Goal: Task Accomplishment & Management: Manage account settings

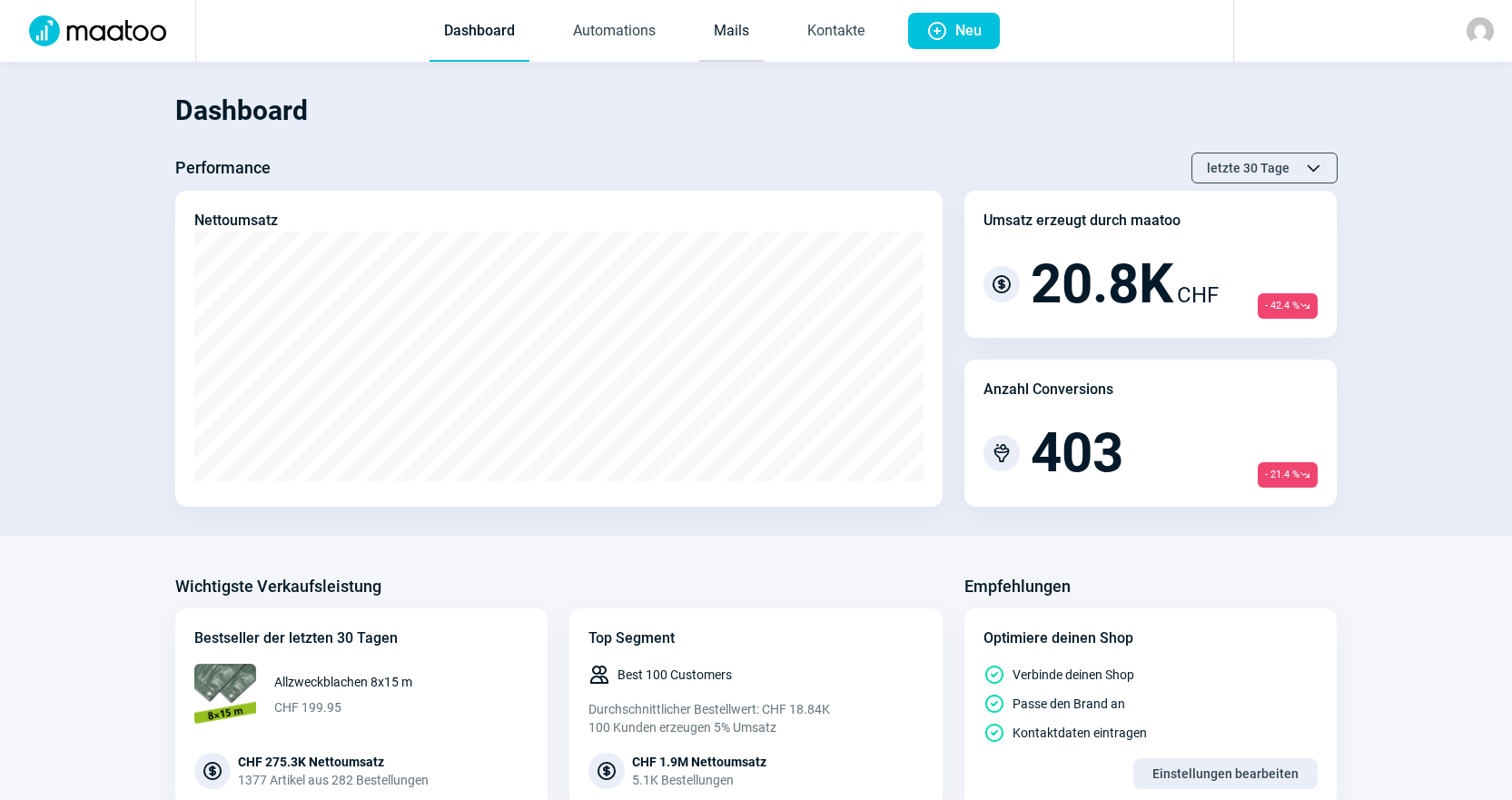
click at [725, 40] on link "Mails" at bounding box center [731, 32] width 64 height 60
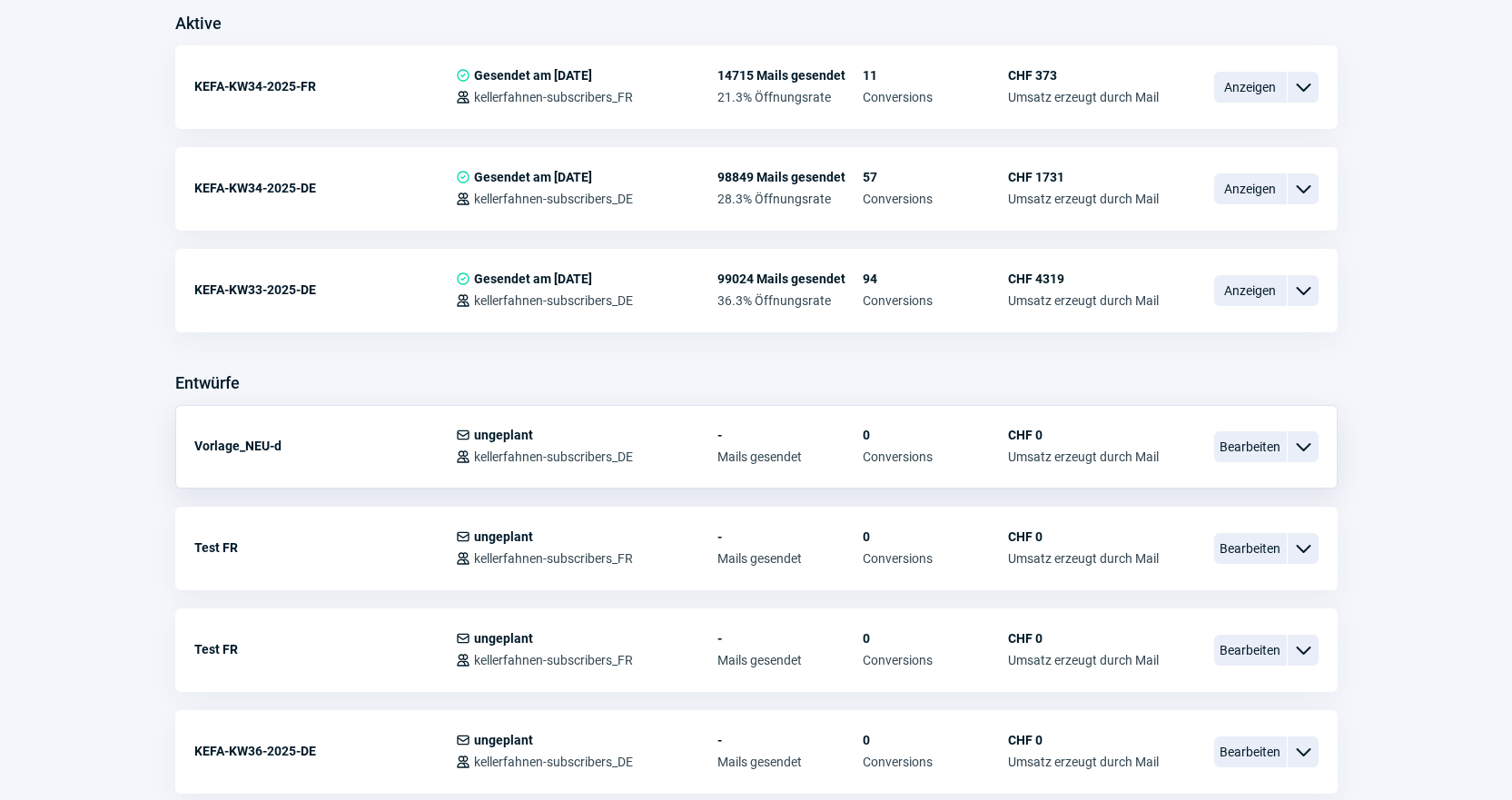
scroll to position [545, 0]
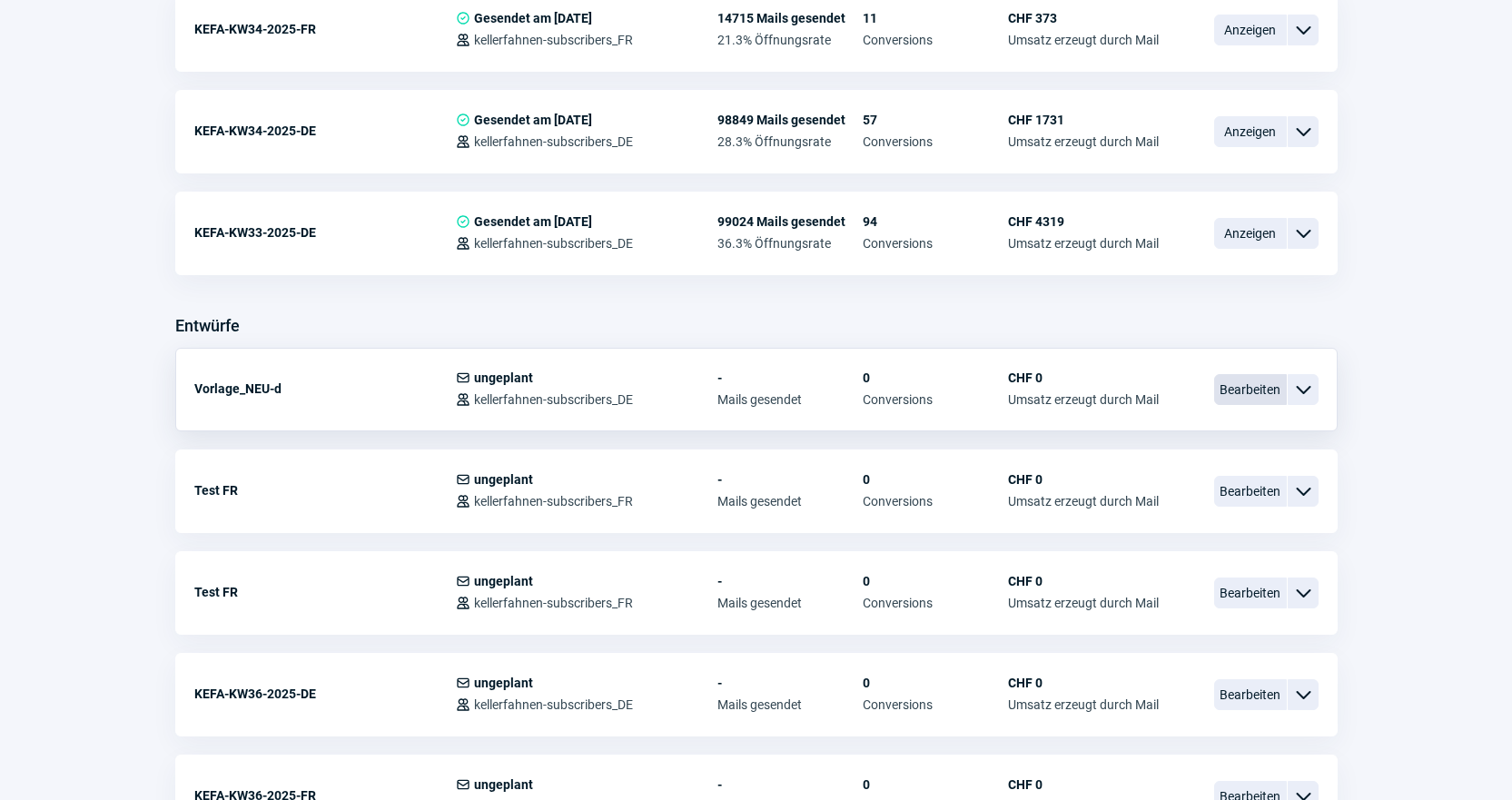
click at [1250, 399] on span "Bearbeiten" at bounding box center [1250, 389] width 73 height 31
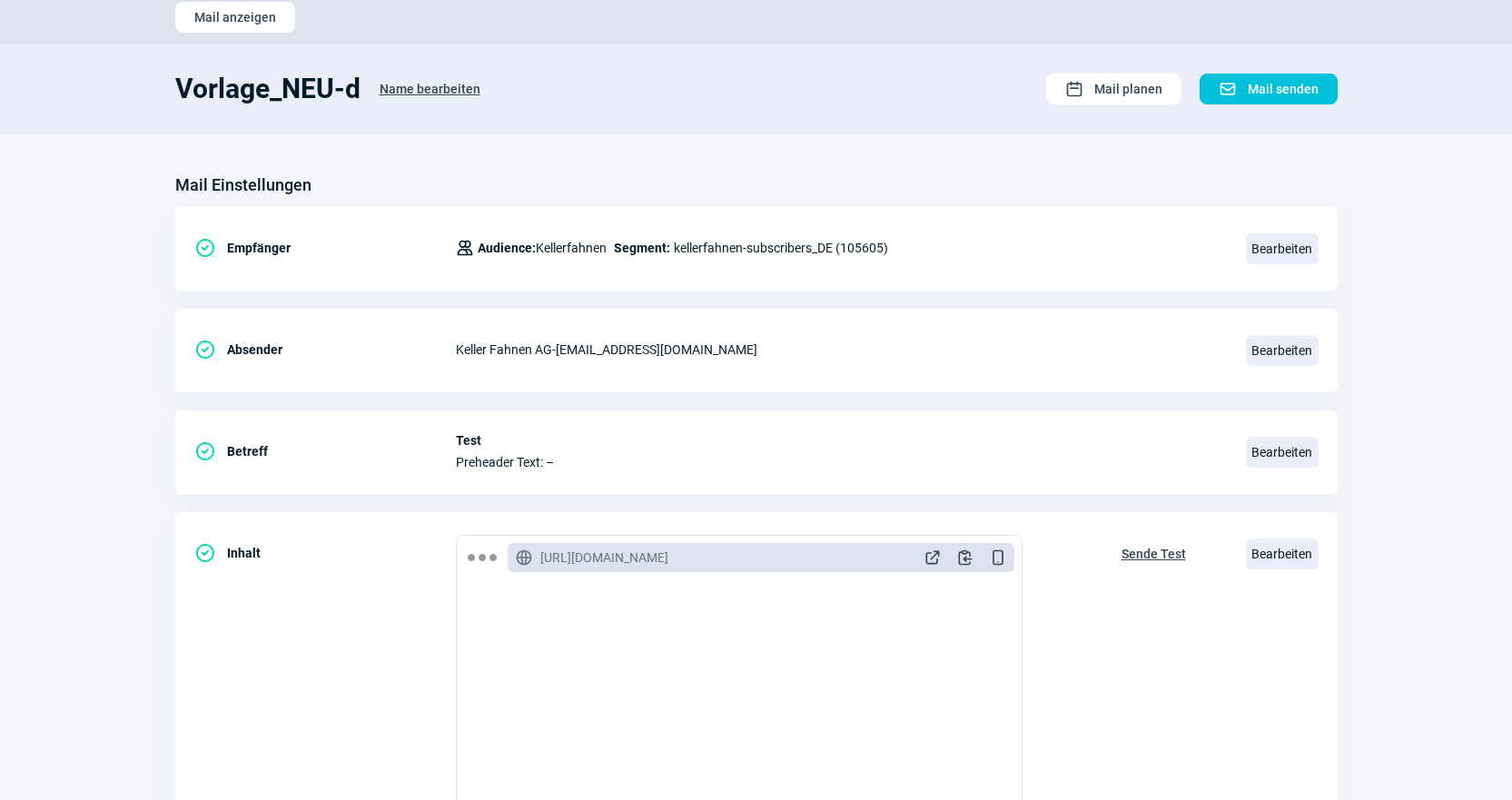
scroll to position [182, 0]
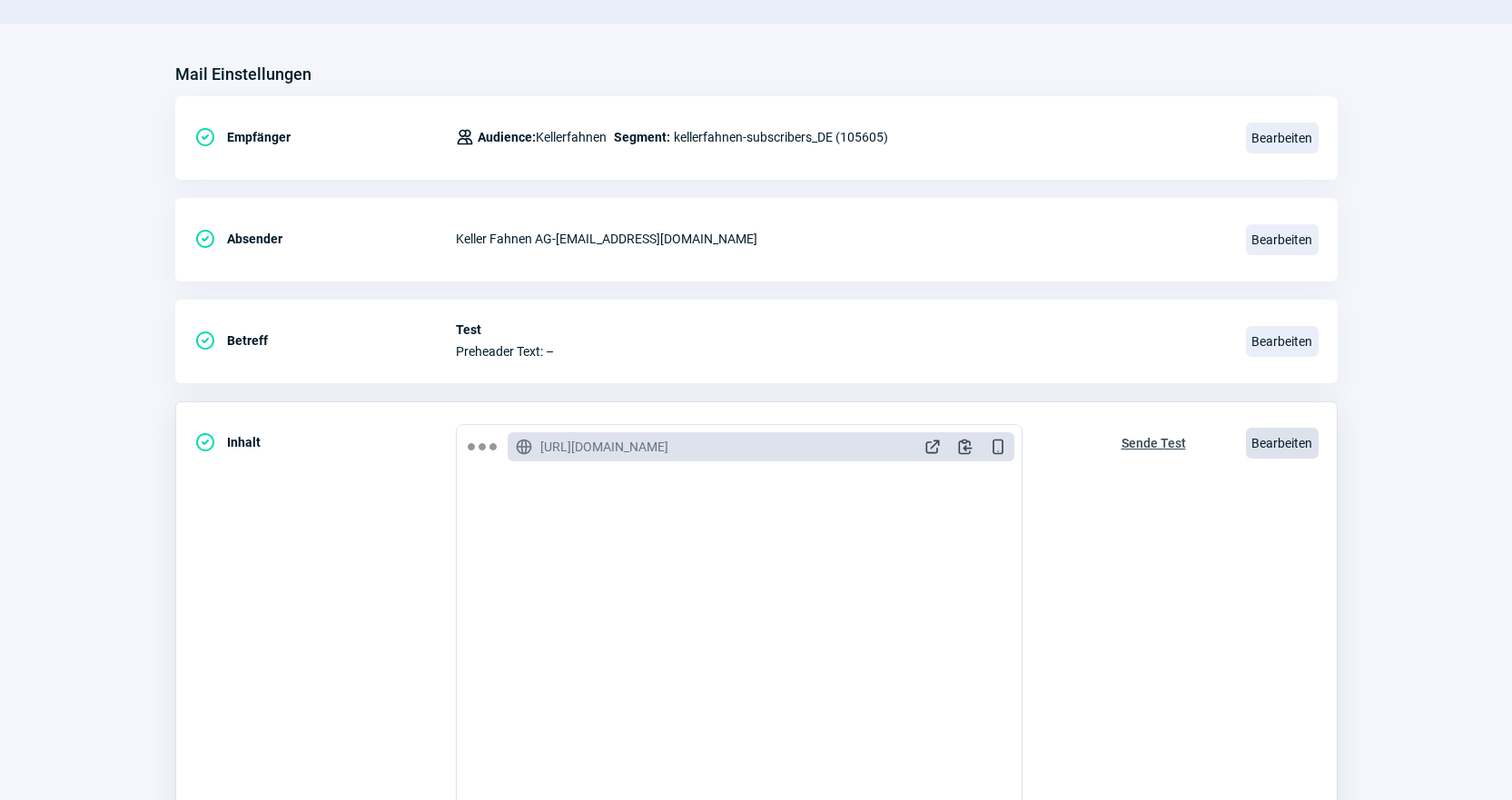
click at [1271, 445] on span "Bearbeiten" at bounding box center [1282, 442] width 73 height 31
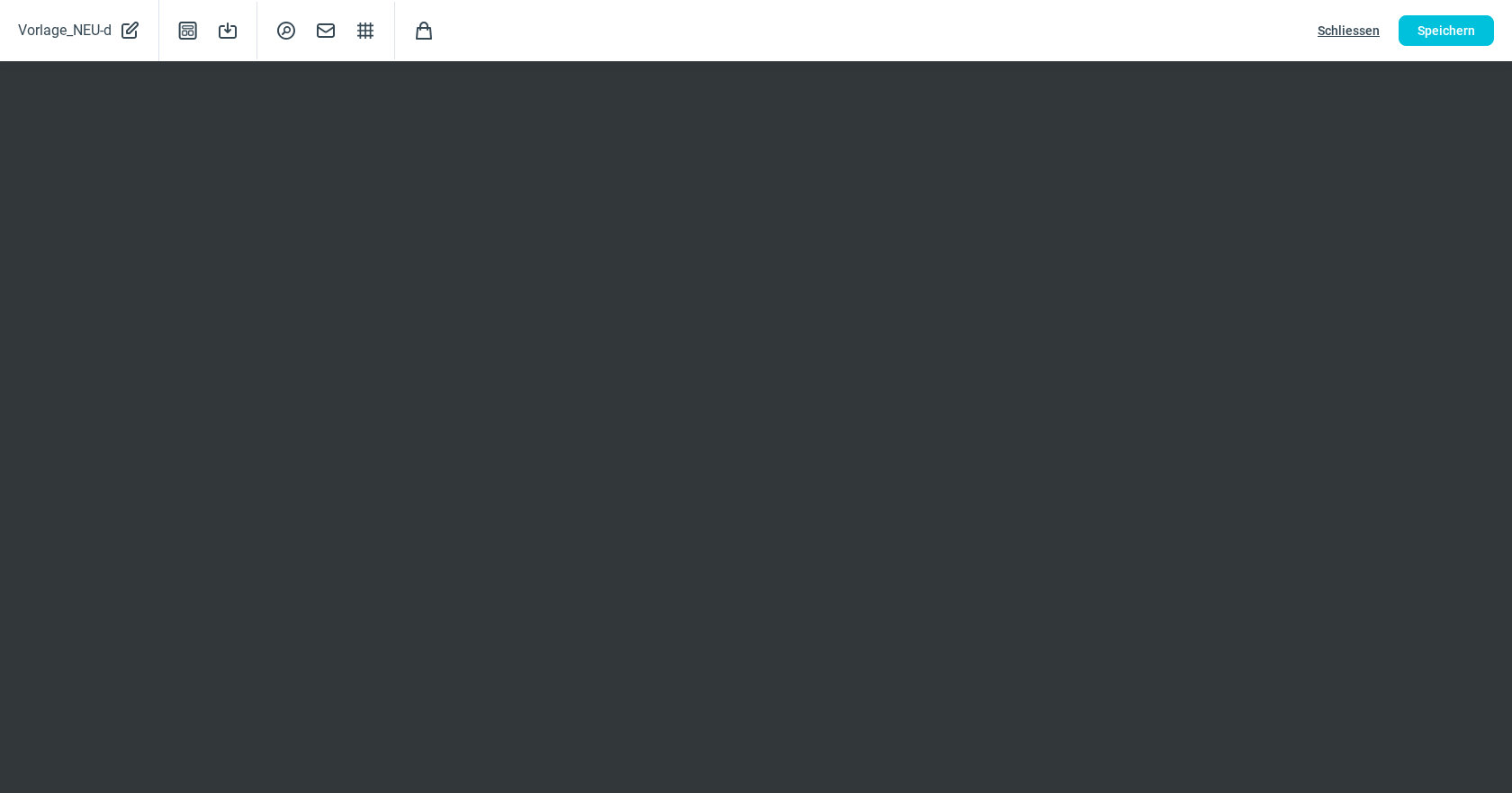
click at [1350, 23] on span "Schliessen" at bounding box center [1348, 30] width 62 height 28
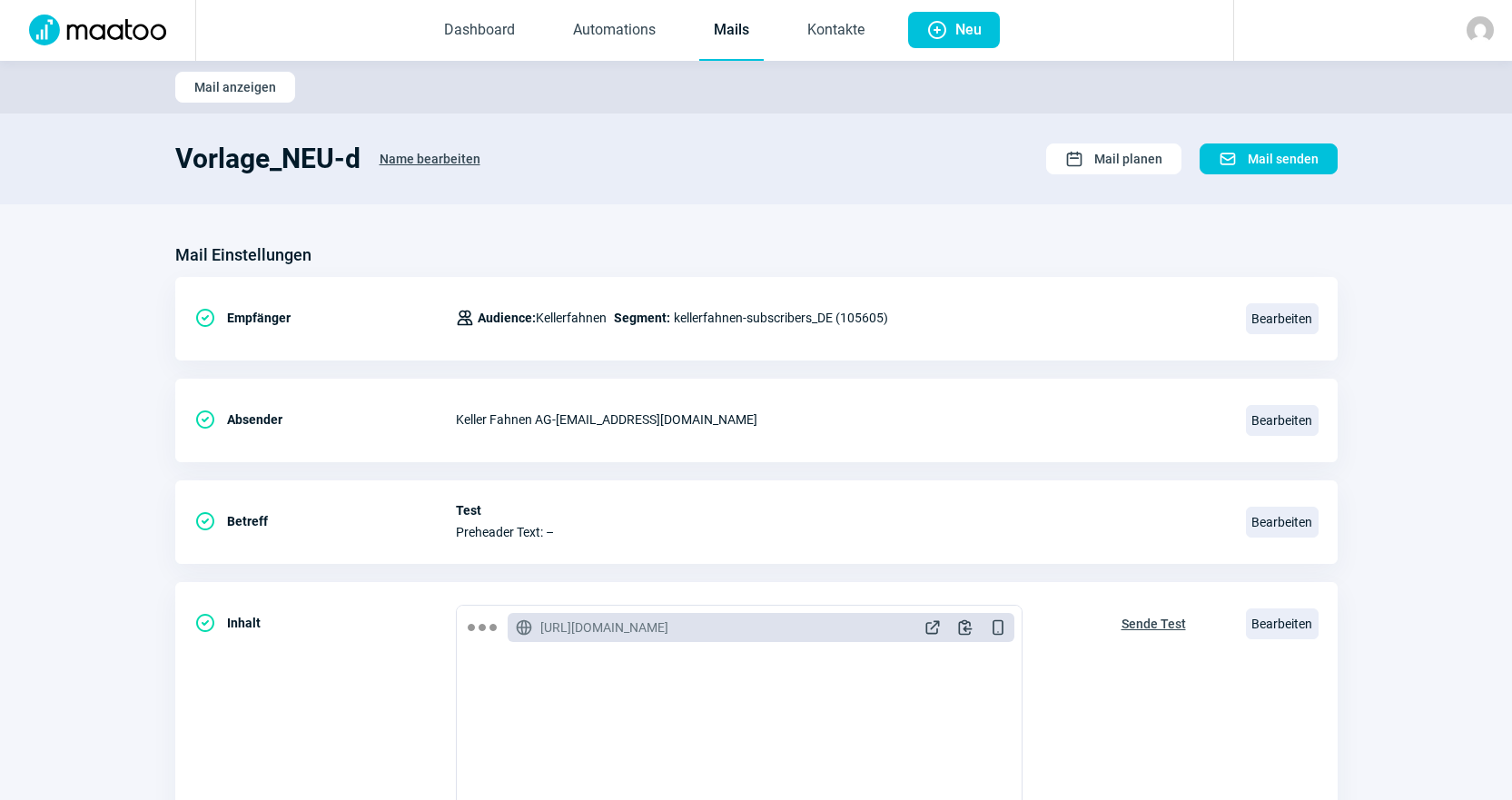
scroll to position [0, 0]
click at [740, 27] on link "Mails" at bounding box center [731, 32] width 64 height 60
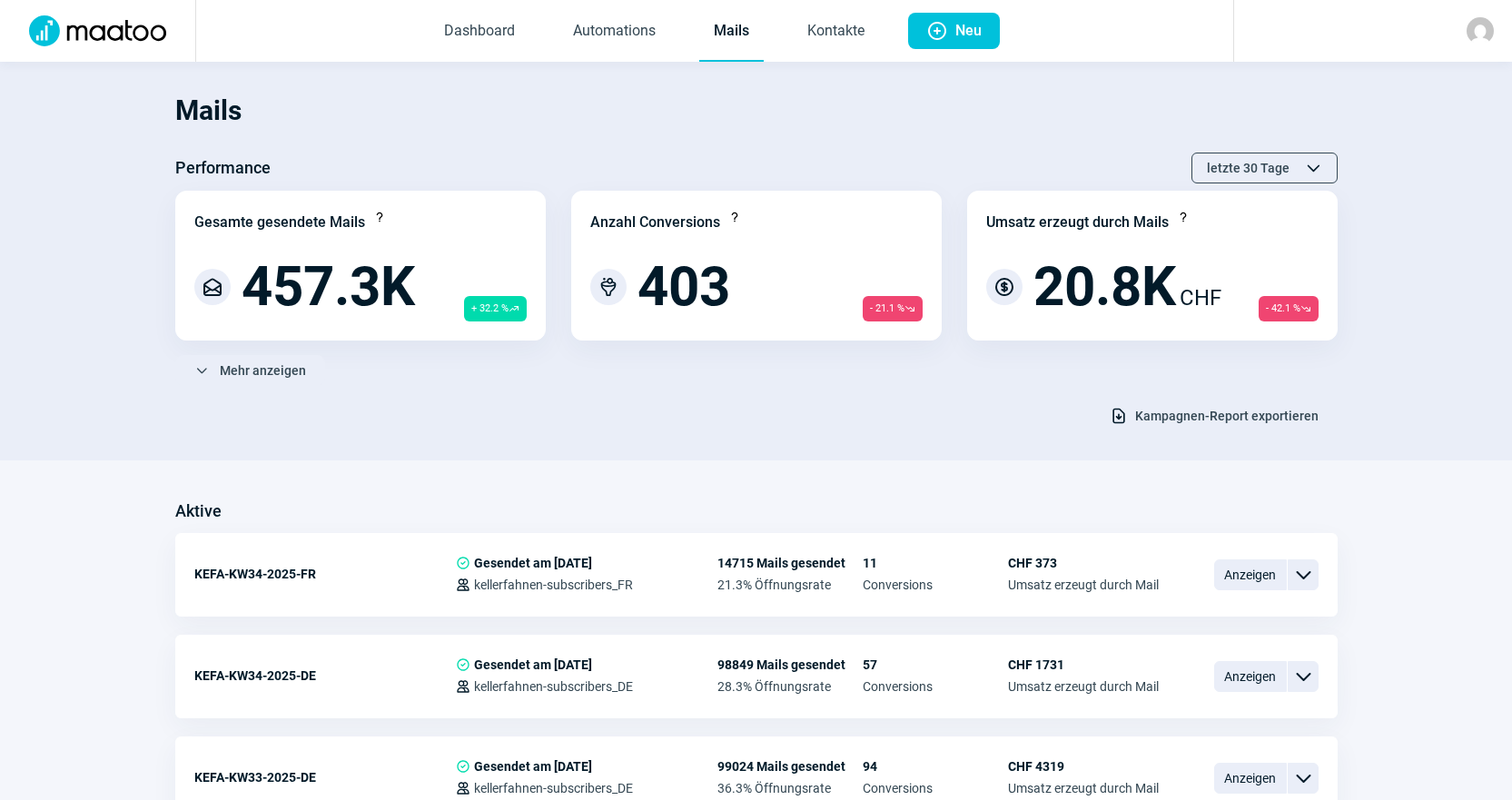
click at [731, 434] on section "Mails Performance letzte 30 Tage ChevronUp icon ChevronDown icon Gesamte gesend…" at bounding box center [756, 262] width 1512 height 399
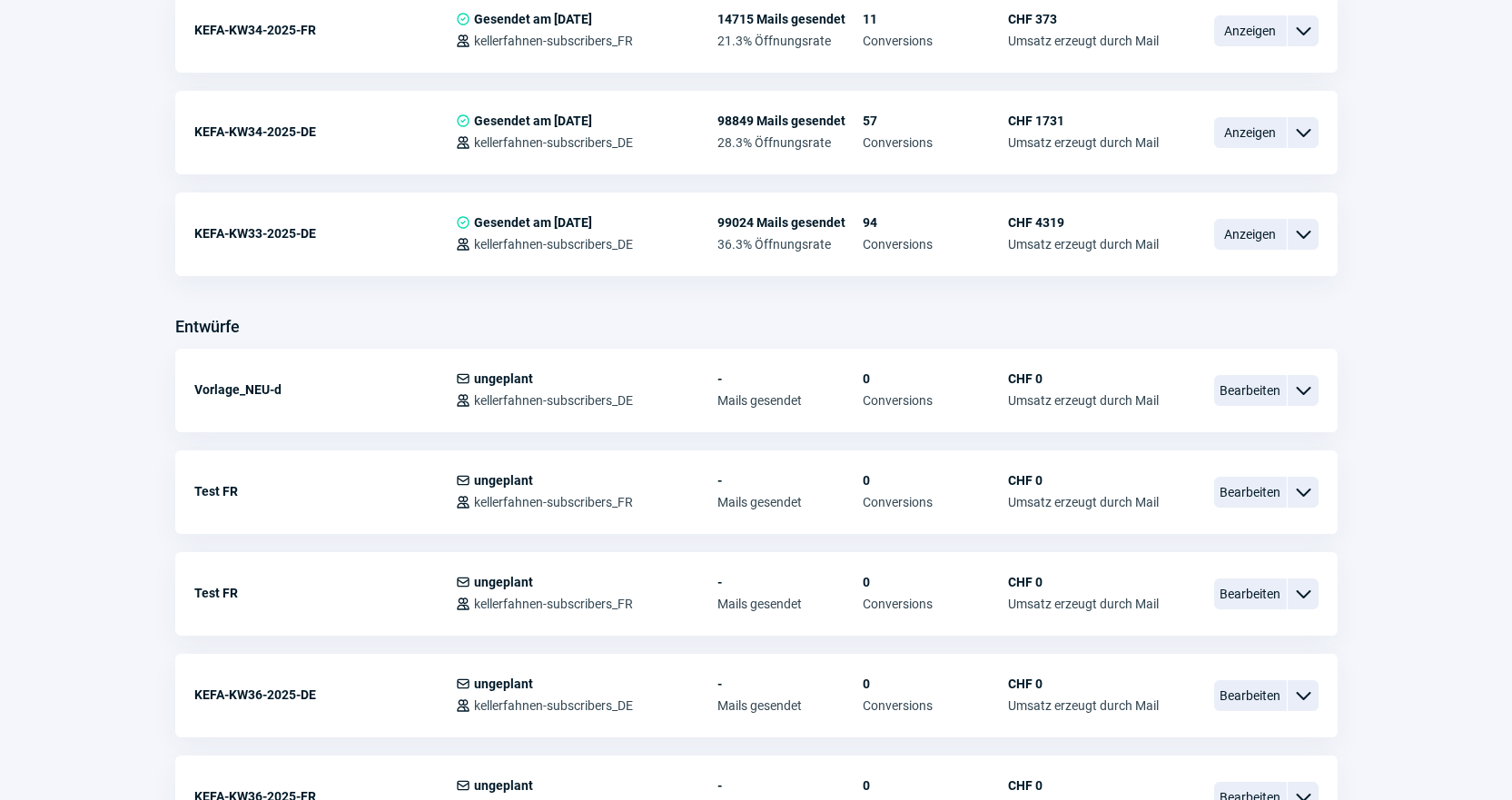
scroll to position [545, 0]
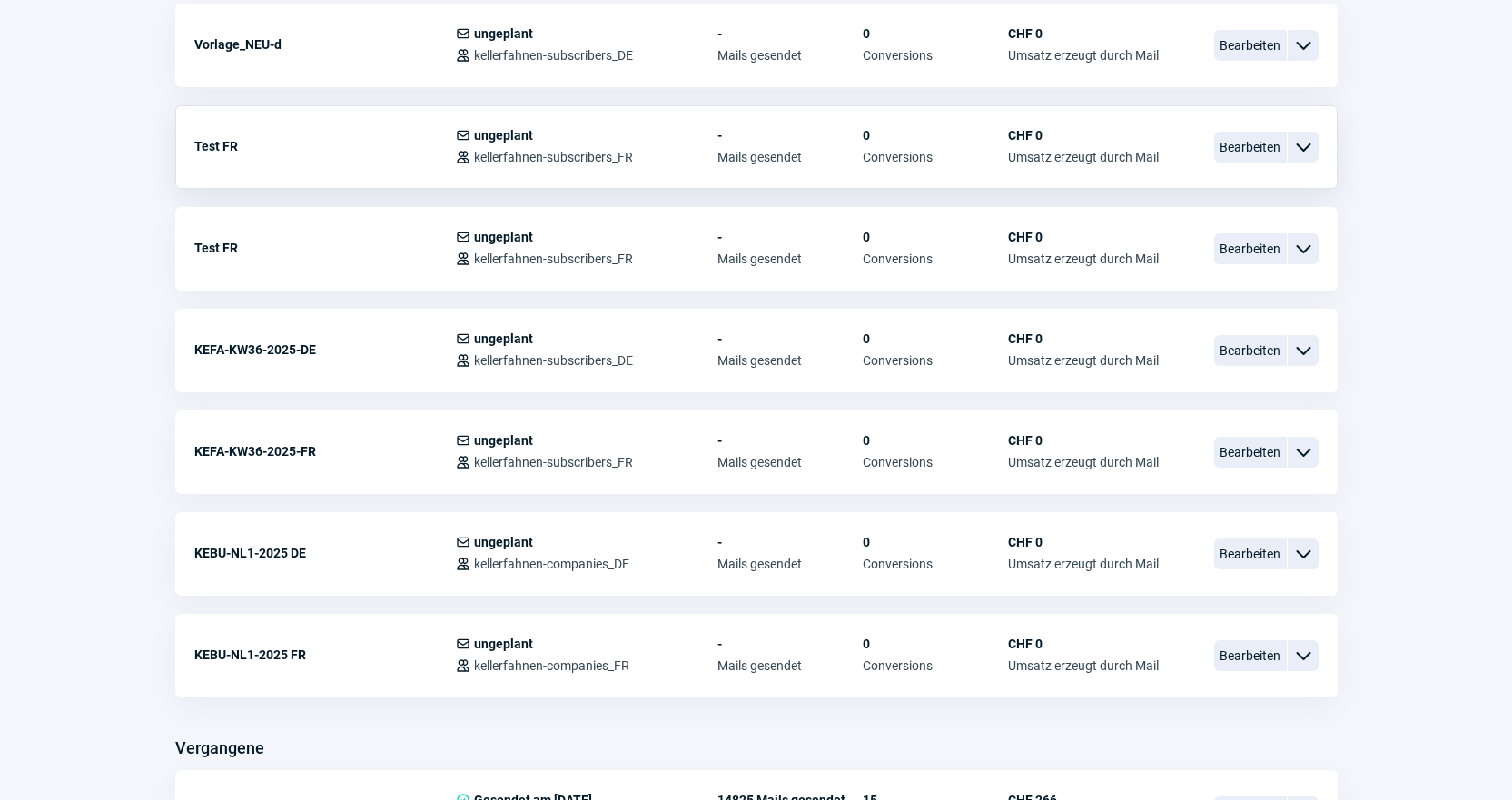
scroll to position [908, 0]
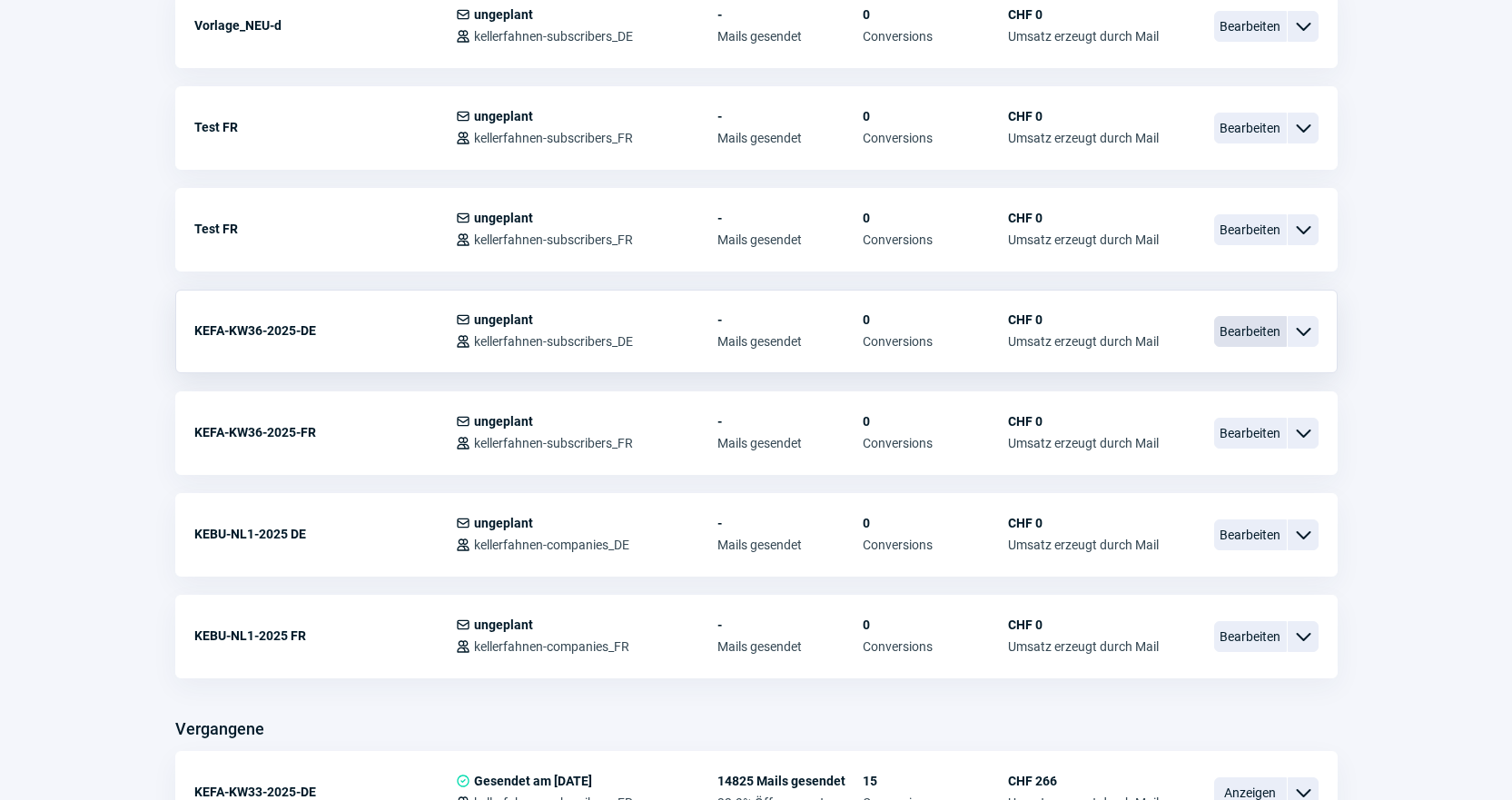
click at [1255, 330] on span "Bearbeiten" at bounding box center [1250, 331] width 73 height 31
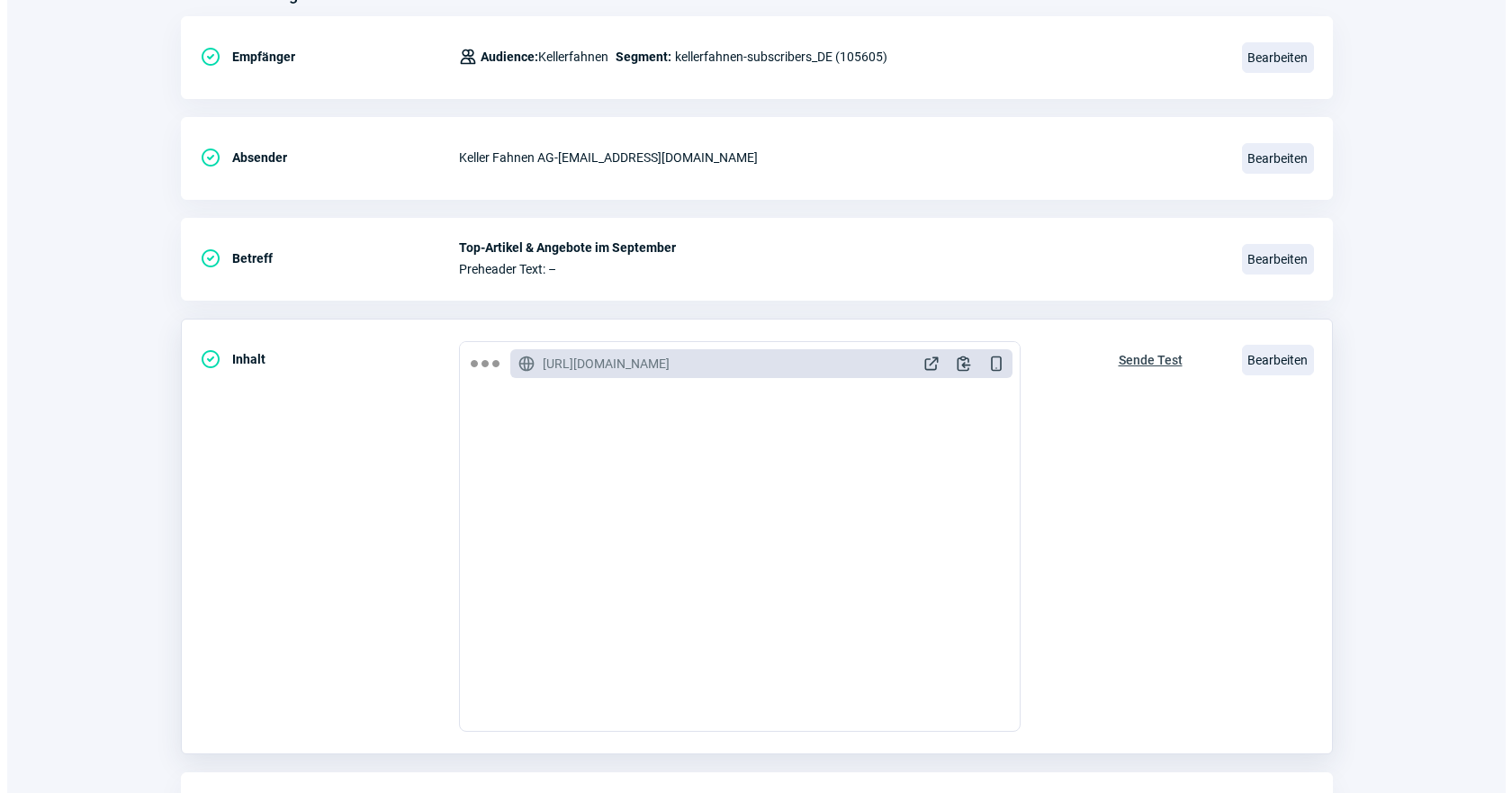
scroll to position [270, 0]
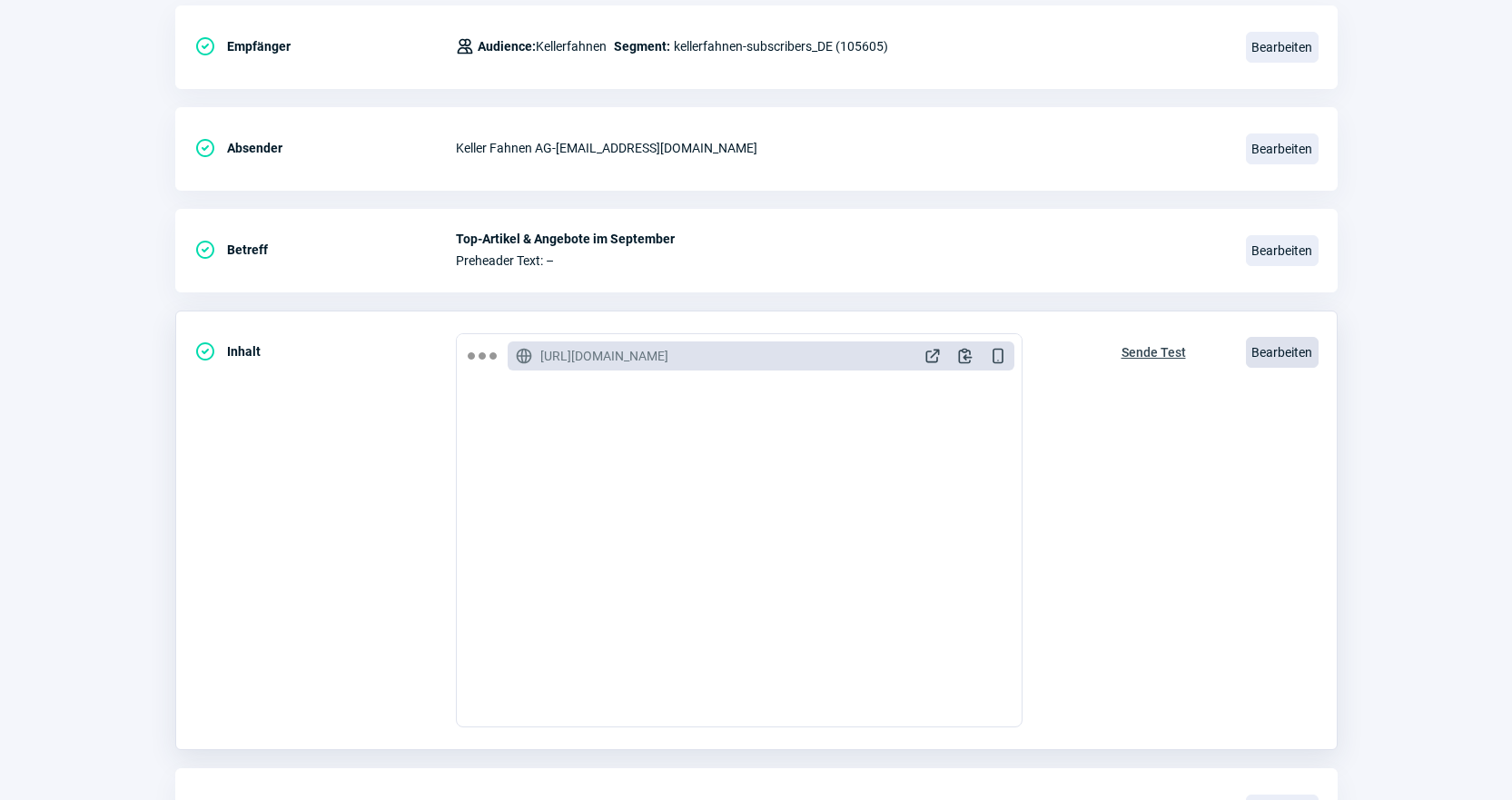
click at [1280, 356] on span "Bearbeiten" at bounding box center [1282, 352] width 73 height 31
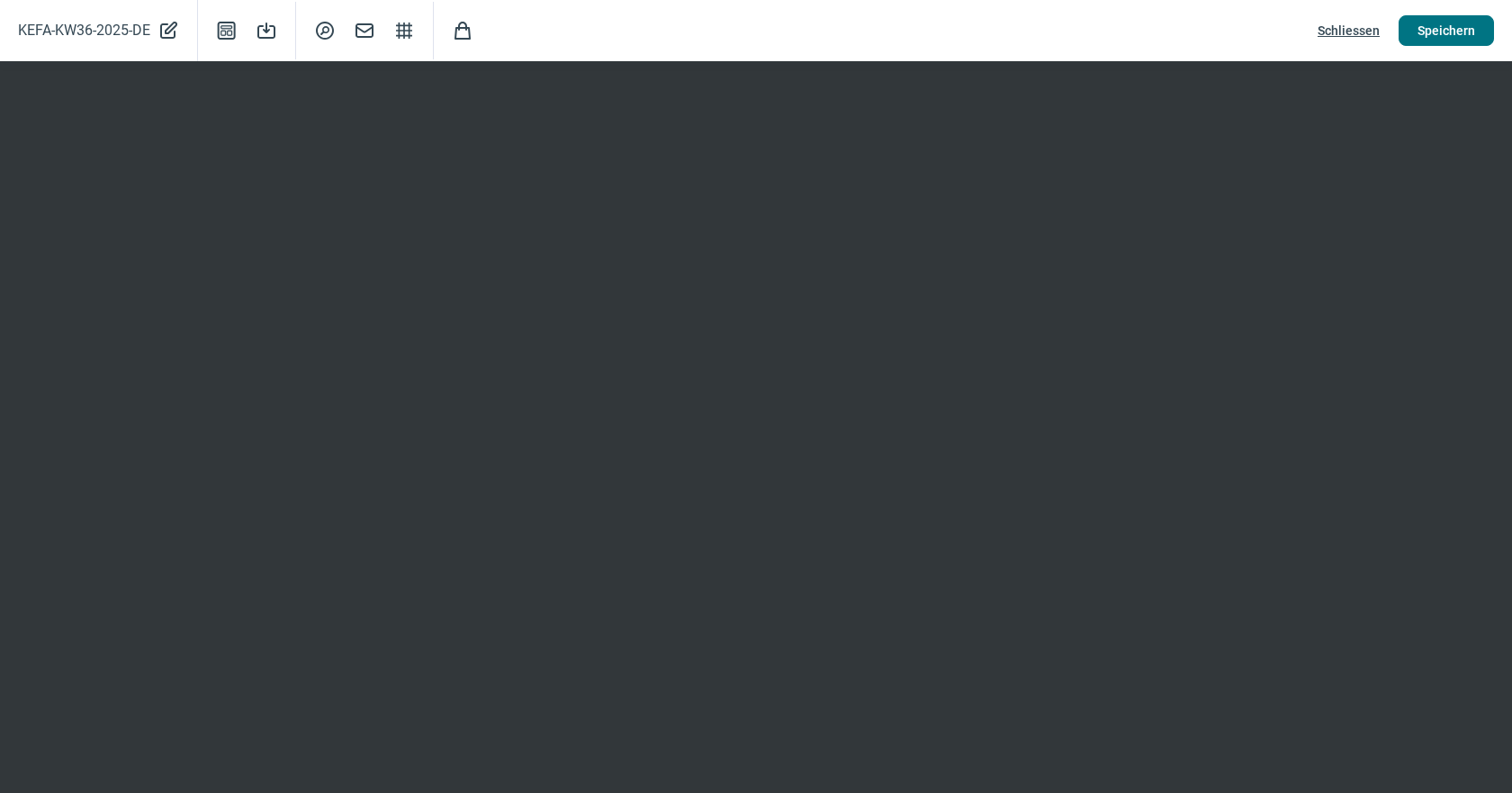
click at [1434, 25] on span "Speichern" at bounding box center [1445, 30] width 58 height 28
click at [1364, 33] on span "Schliessen" at bounding box center [1348, 30] width 62 height 28
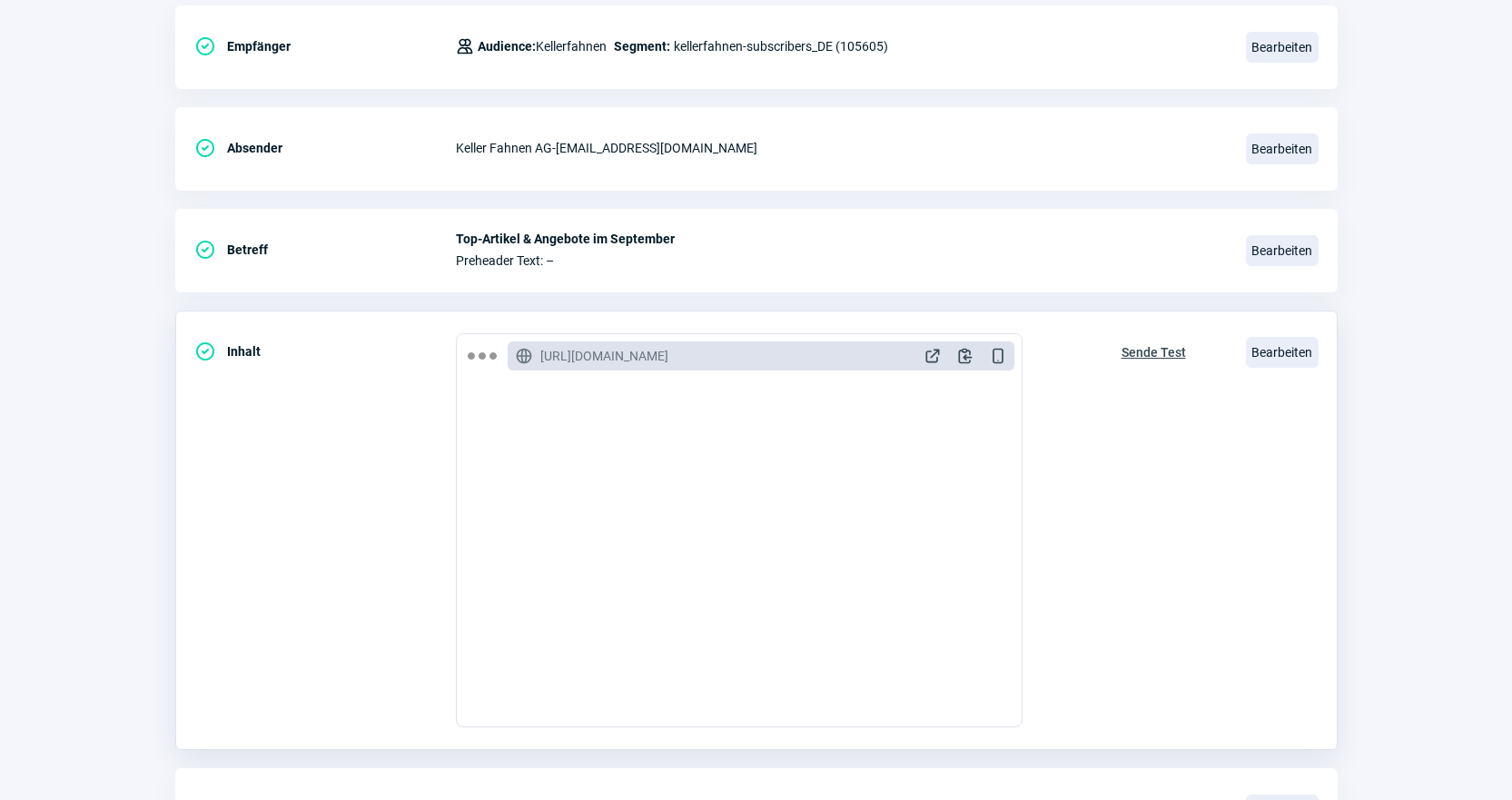
click at [1149, 350] on span "Sende Test" at bounding box center [1153, 352] width 64 height 29
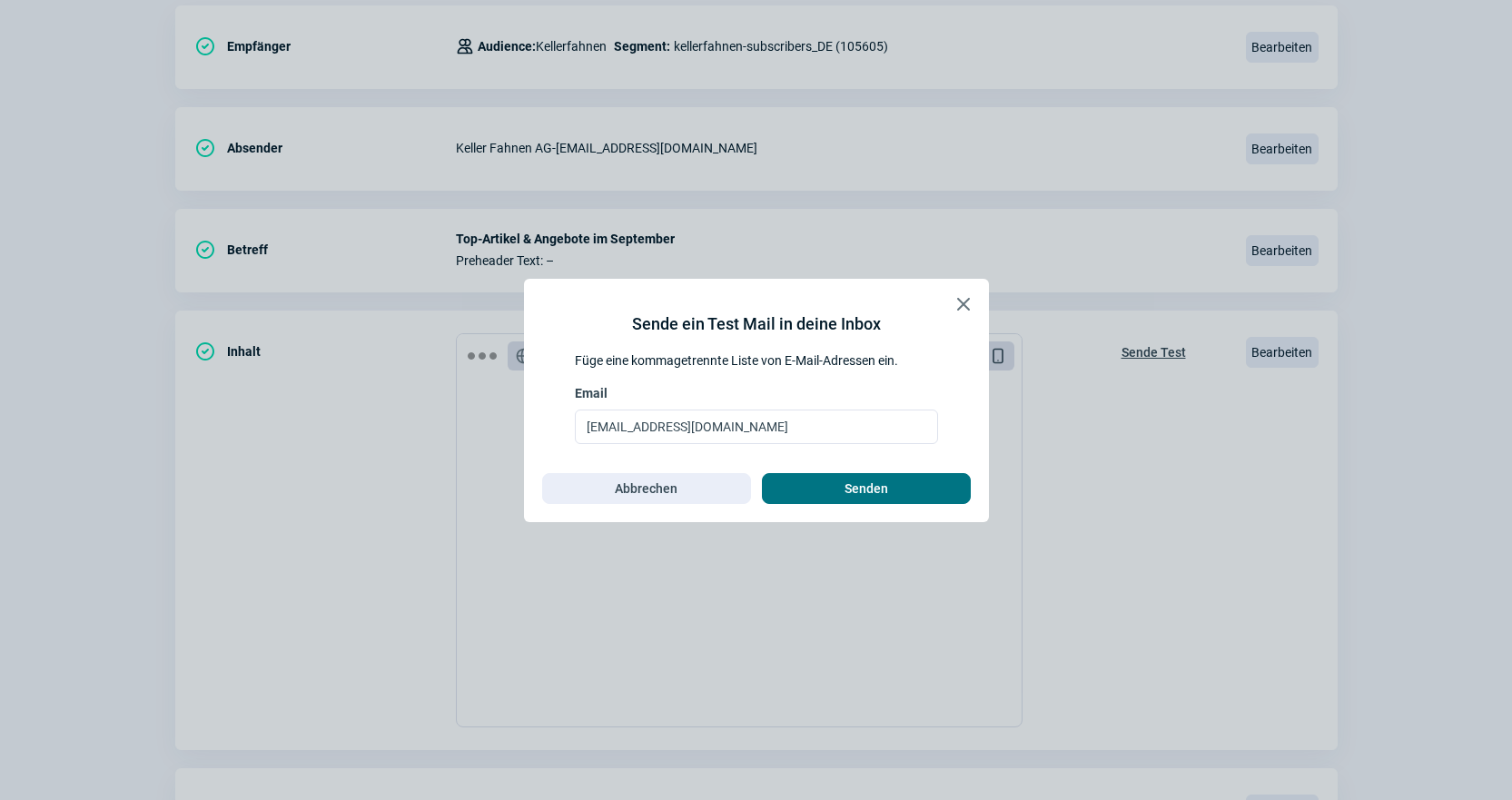
click at [889, 482] on span "Senden" at bounding box center [866, 488] width 171 height 29
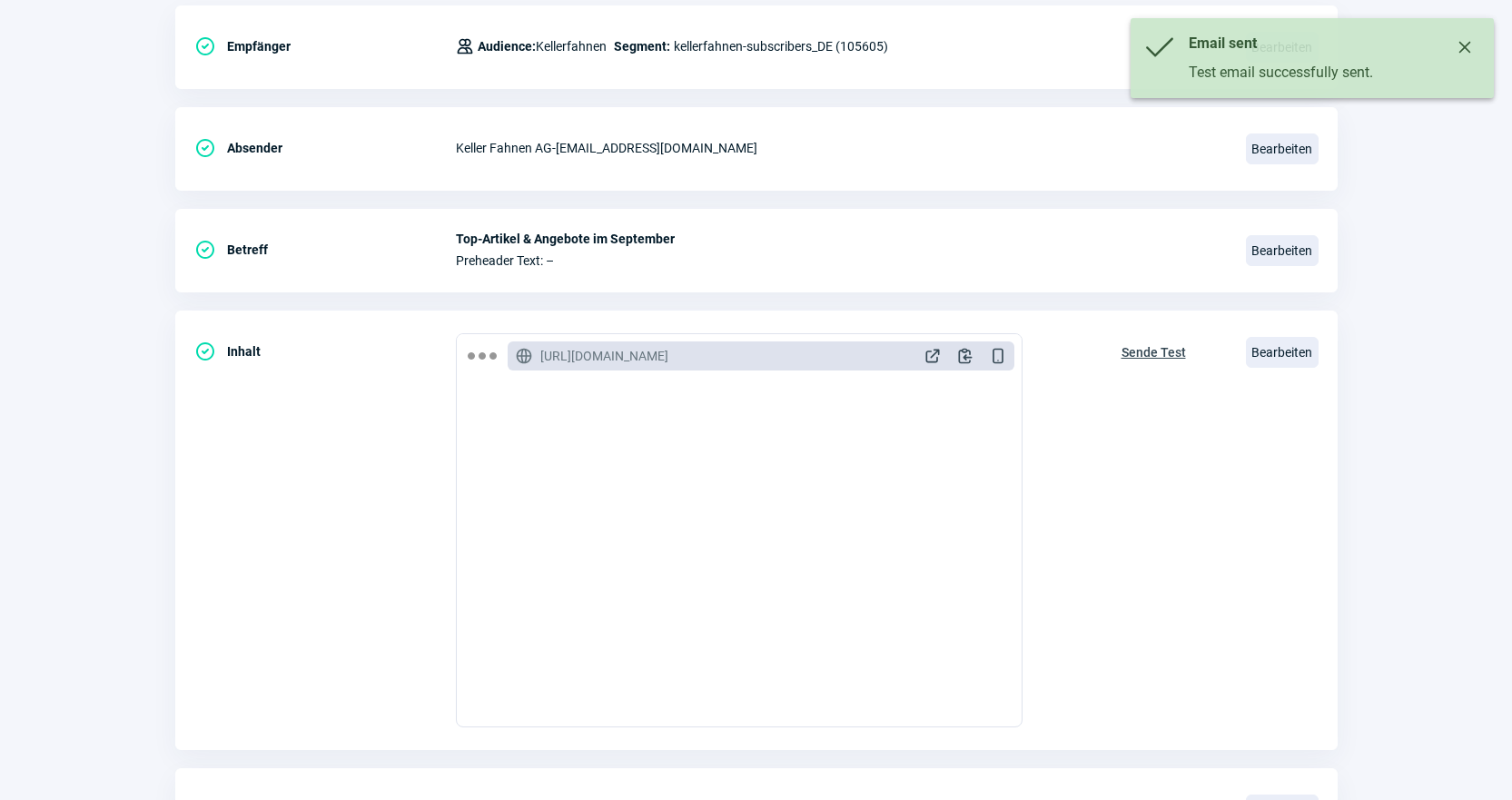
scroll to position [0, 0]
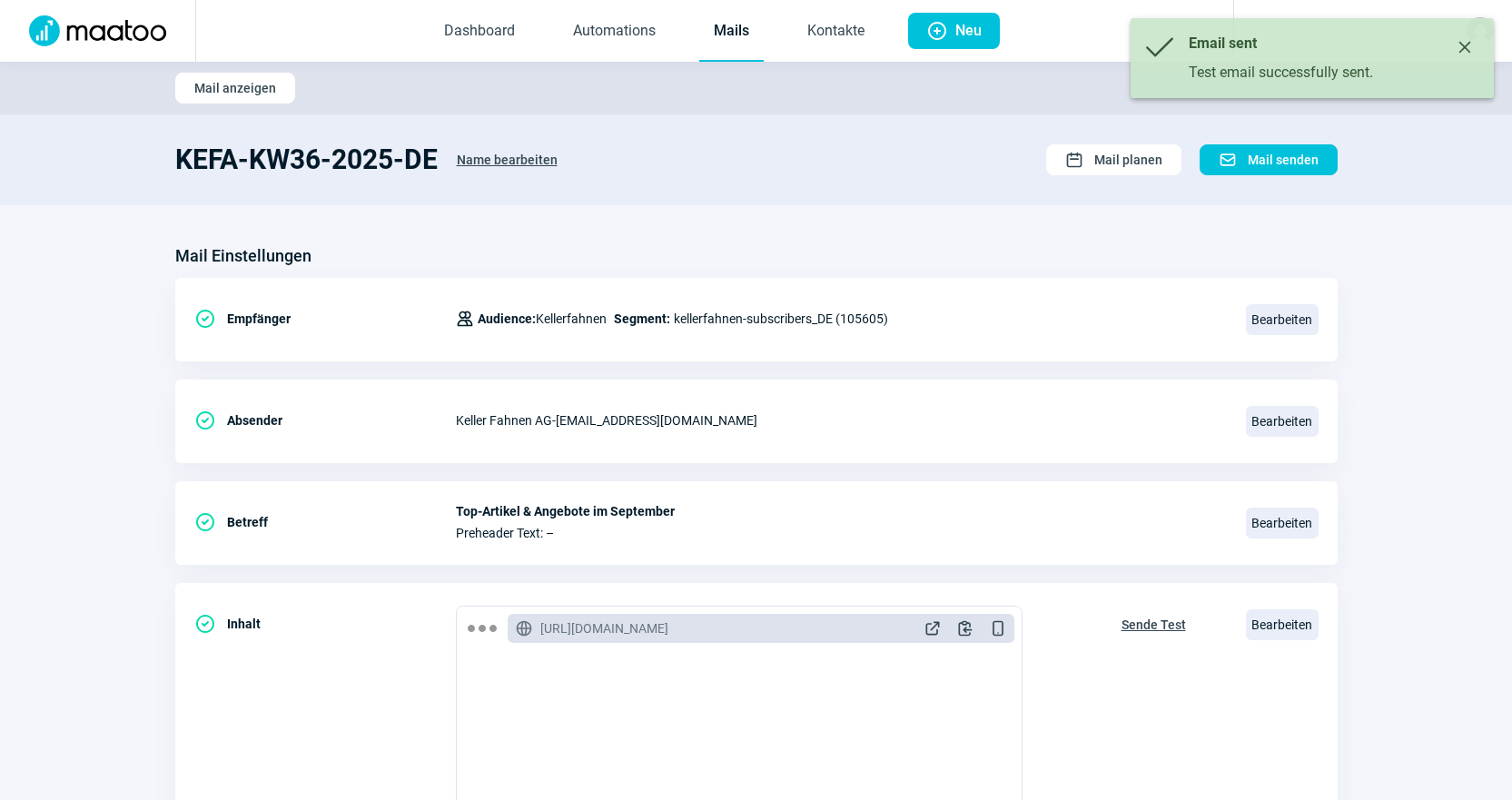
click at [738, 29] on link "Mails" at bounding box center [731, 32] width 64 height 60
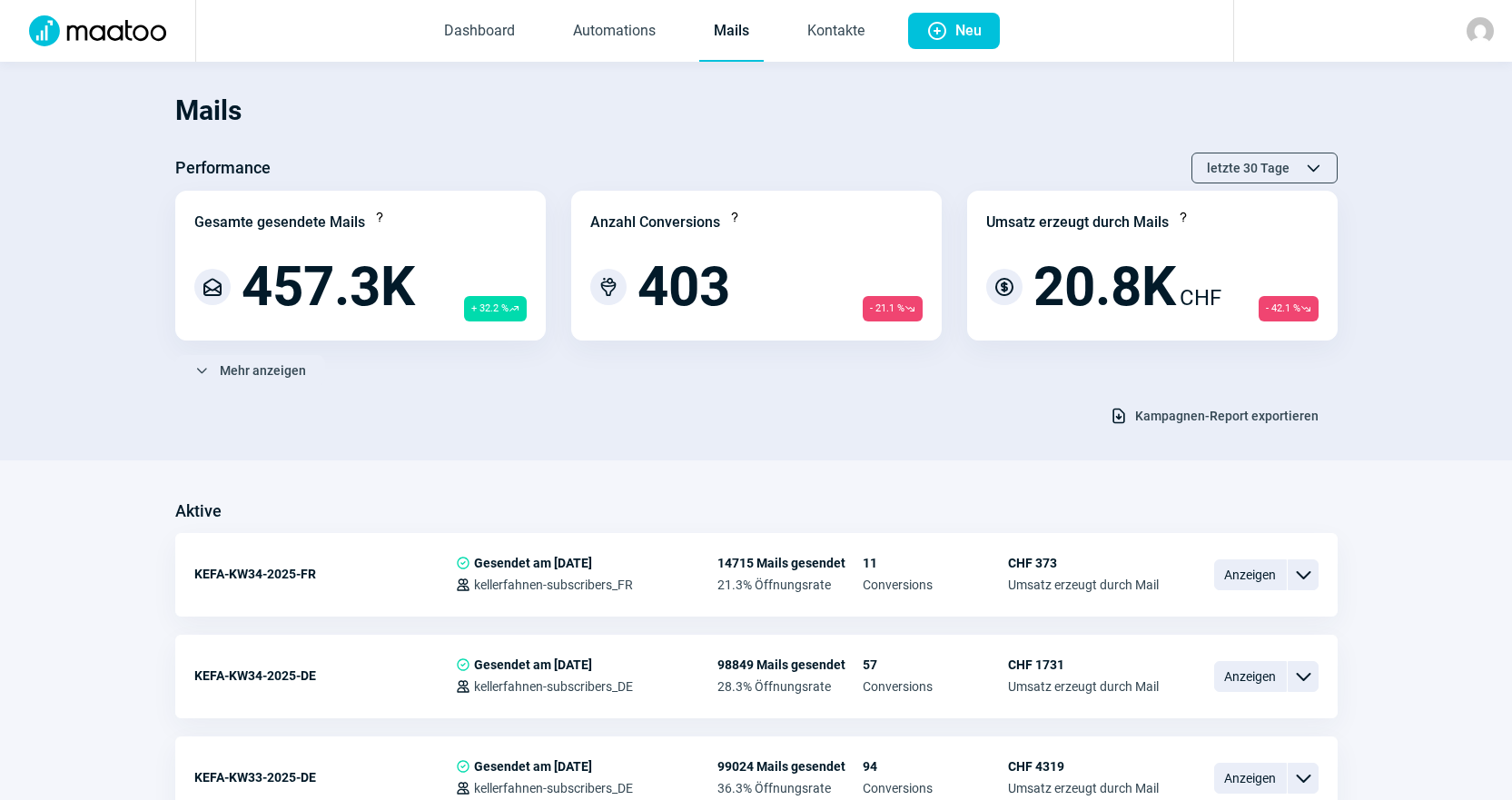
click at [721, 120] on h1 "Mails" at bounding box center [756, 111] width 1162 height 62
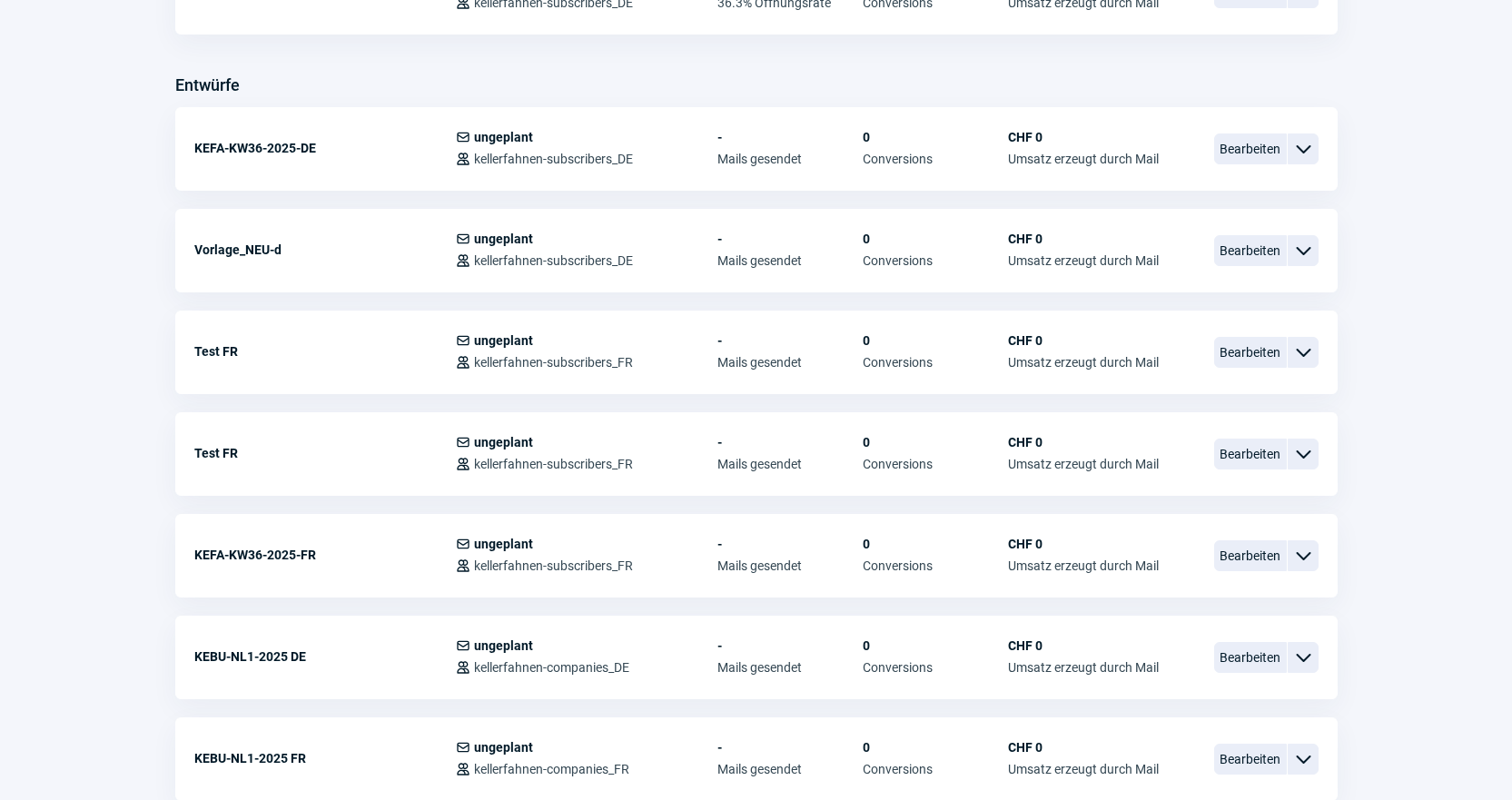
scroll to position [817, 0]
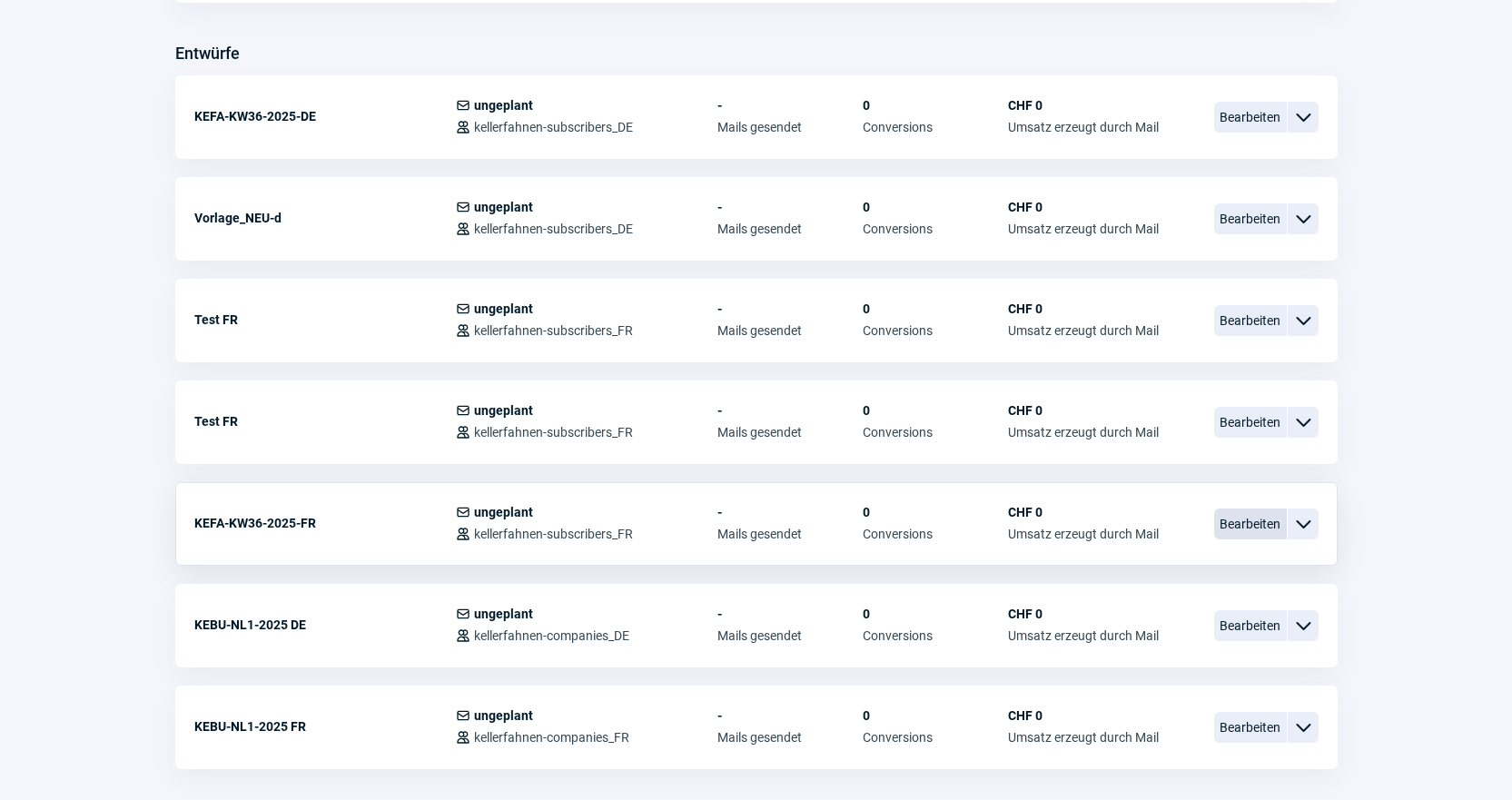
click at [1235, 522] on span "Bearbeiten" at bounding box center [1250, 523] width 73 height 31
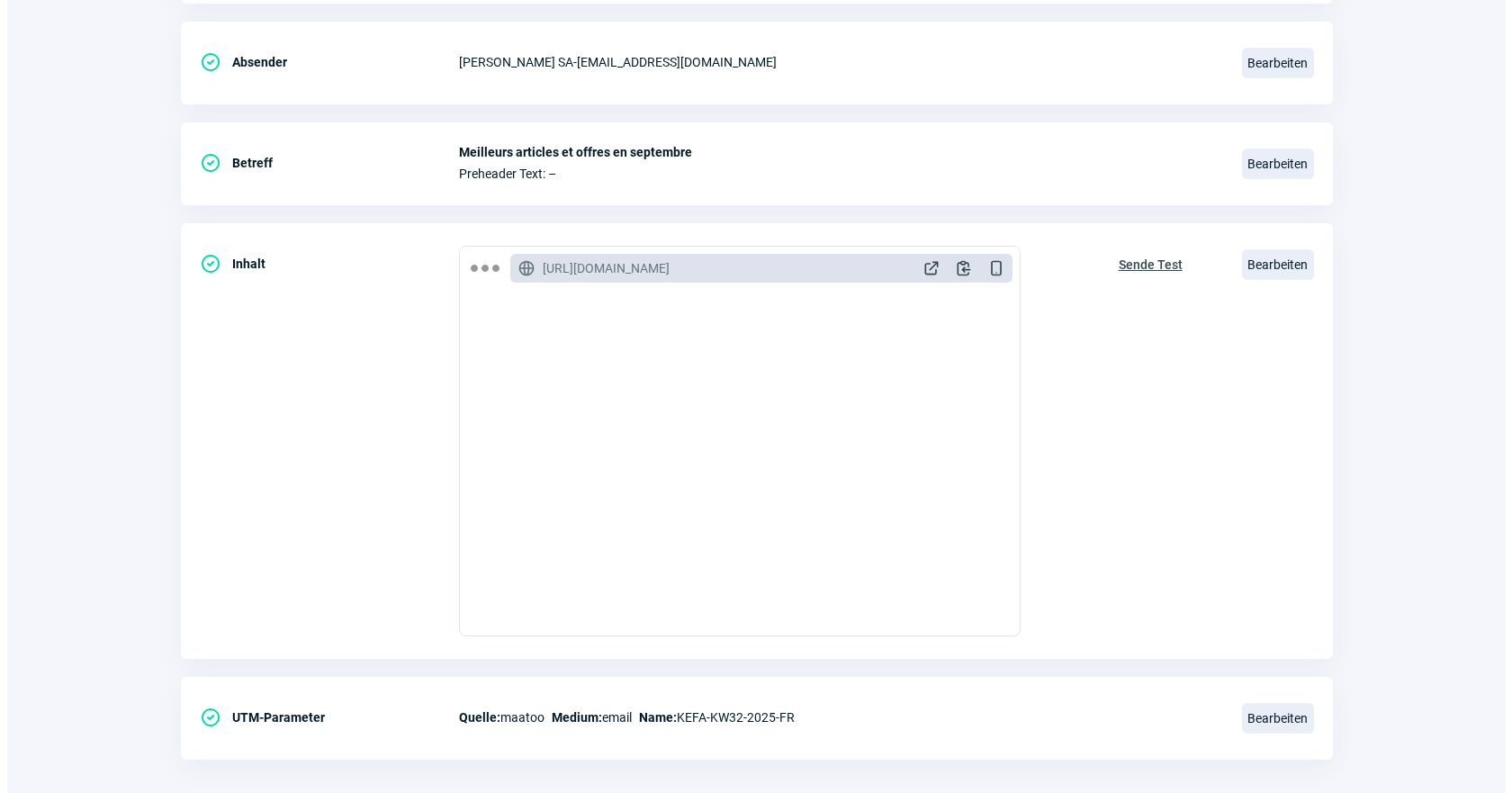
scroll to position [360, 0]
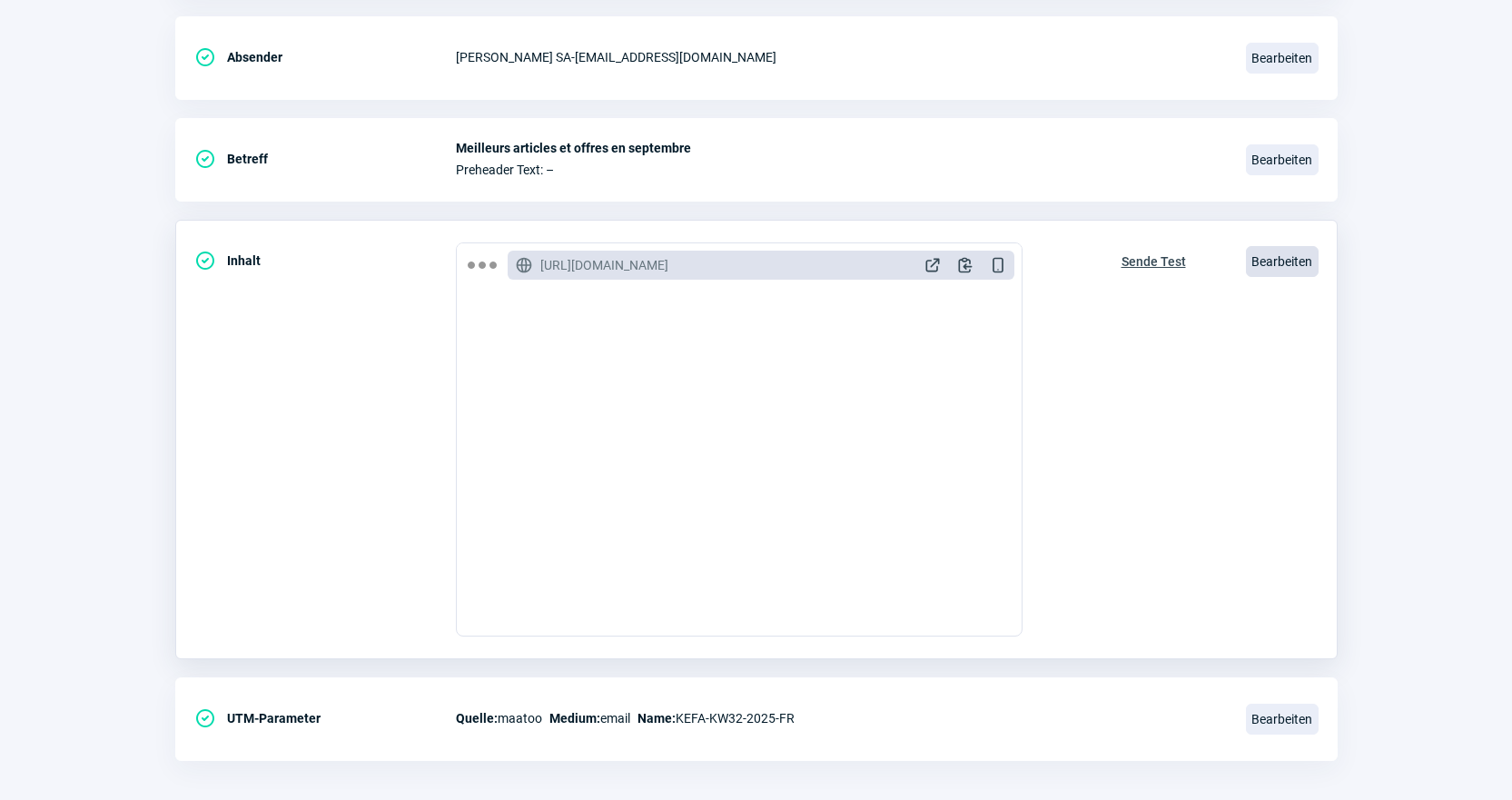
click at [1299, 253] on span "Bearbeiten" at bounding box center [1282, 261] width 73 height 31
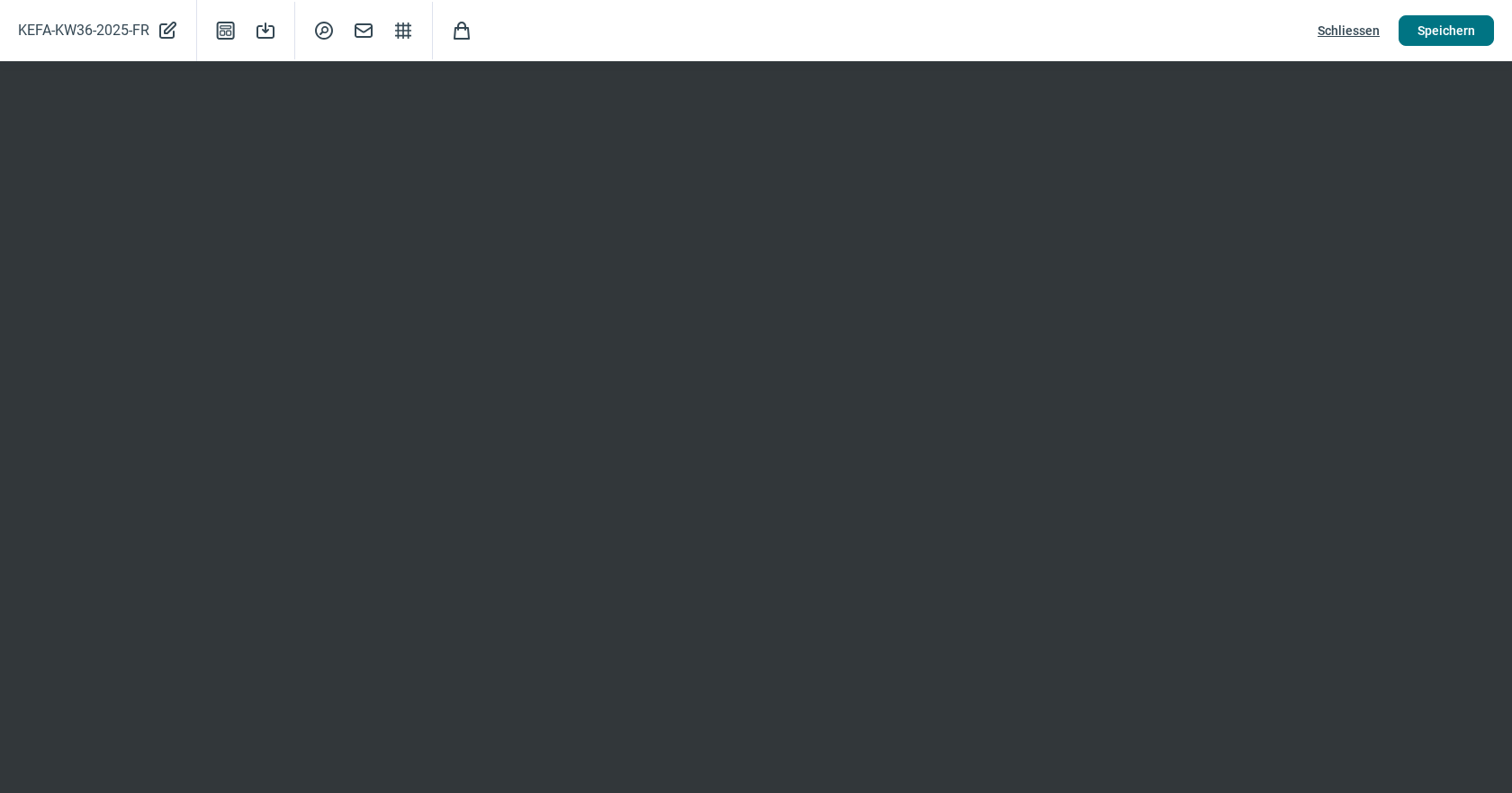
click at [1467, 24] on span "Speichern" at bounding box center [1445, 30] width 58 height 28
click at [1337, 27] on span "Schliessen" at bounding box center [1348, 30] width 62 height 28
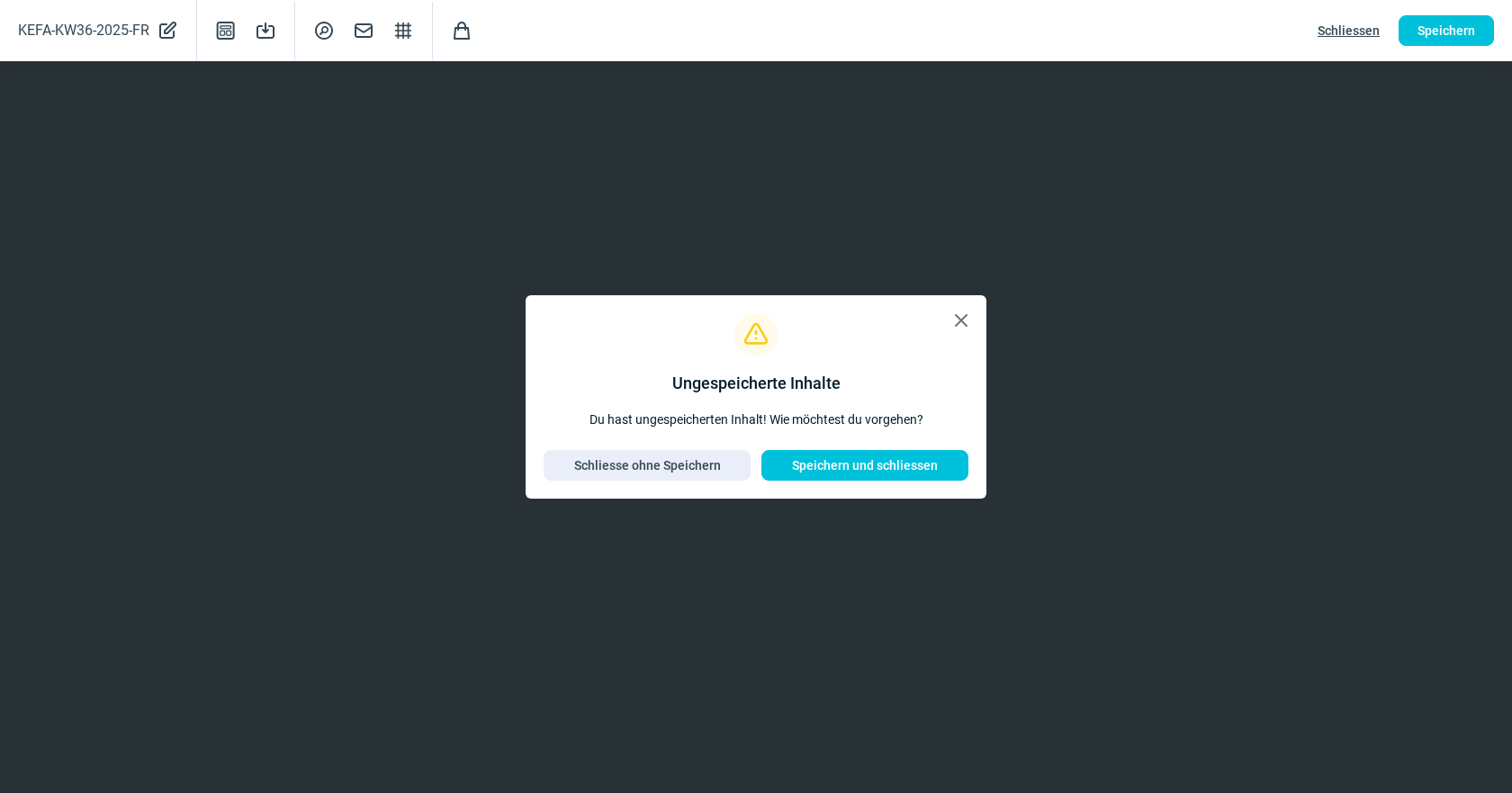
click at [948, 328] on div "Exclamation icon Ungespeicherte Inhalte Du hast ungespeicherten Inhalt! Wie möc…" at bounding box center [756, 396] width 425 height 167
click at [963, 324] on span "X icon" at bounding box center [961, 320] width 22 height 22
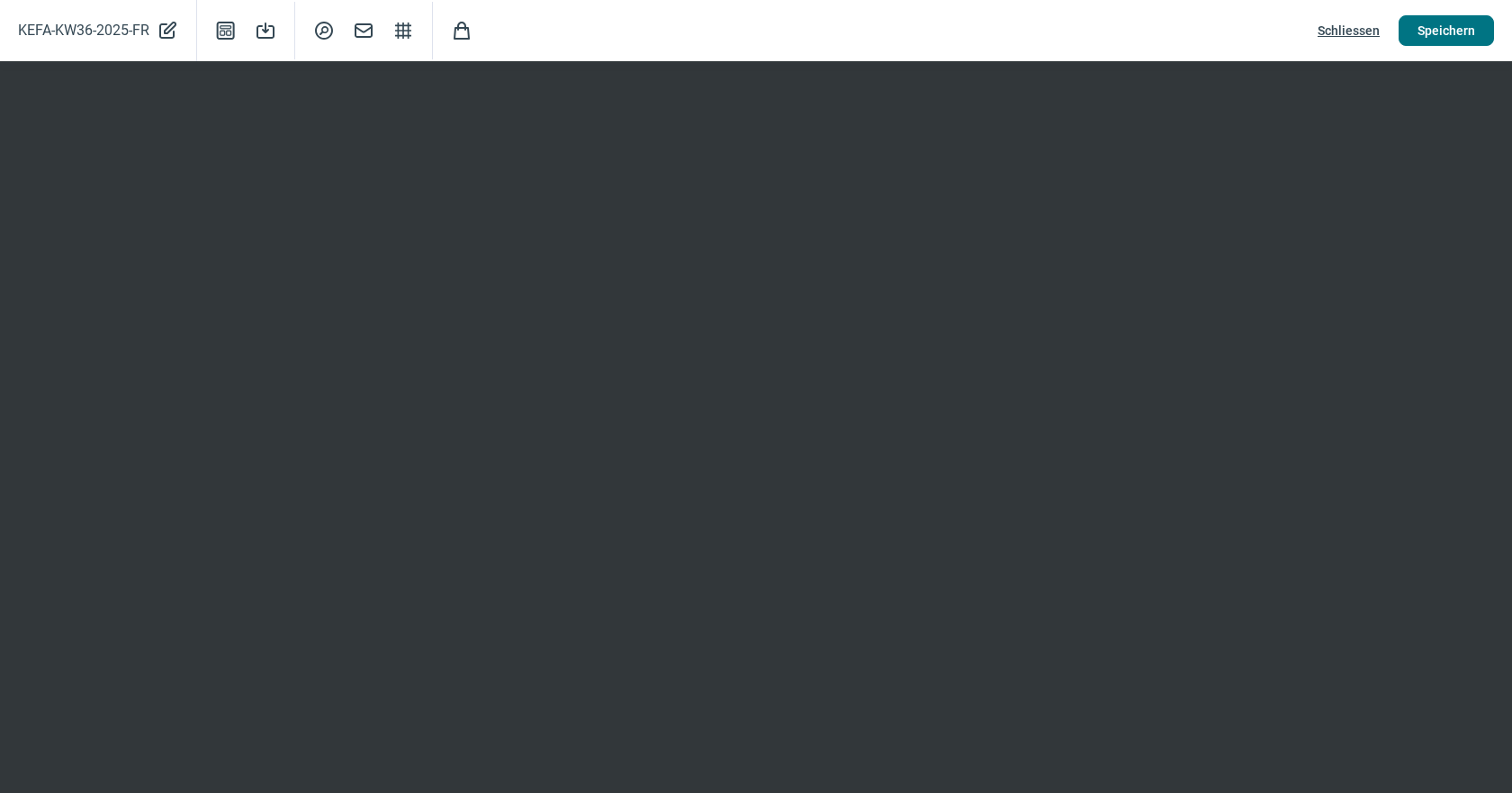
click at [1434, 26] on span "Speichern" at bounding box center [1445, 30] width 58 height 28
click at [1328, 32] on span "Schliessen" at bounding box center [1348, 30] width 62 height 28
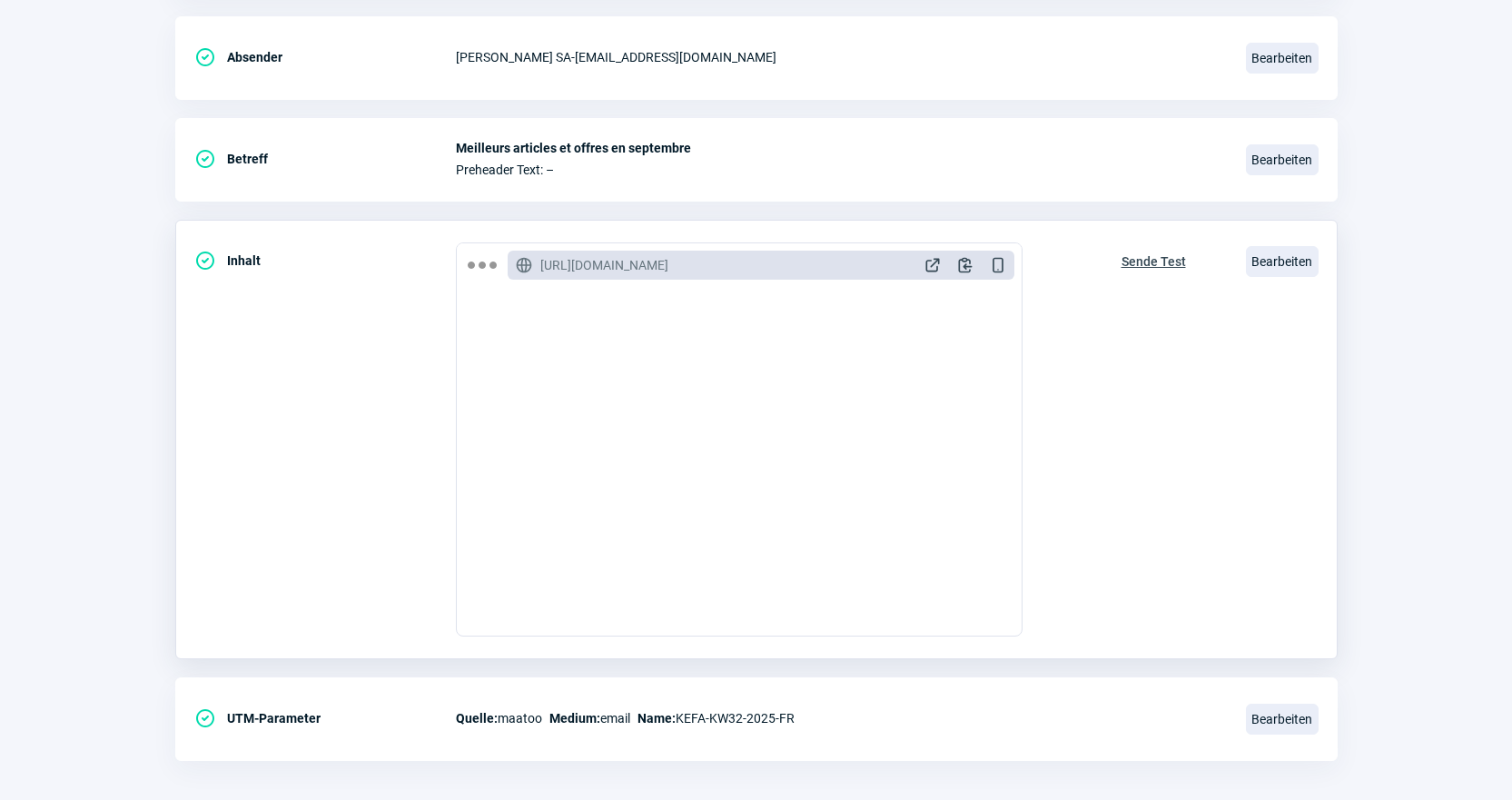
scroll to position [273, 0]
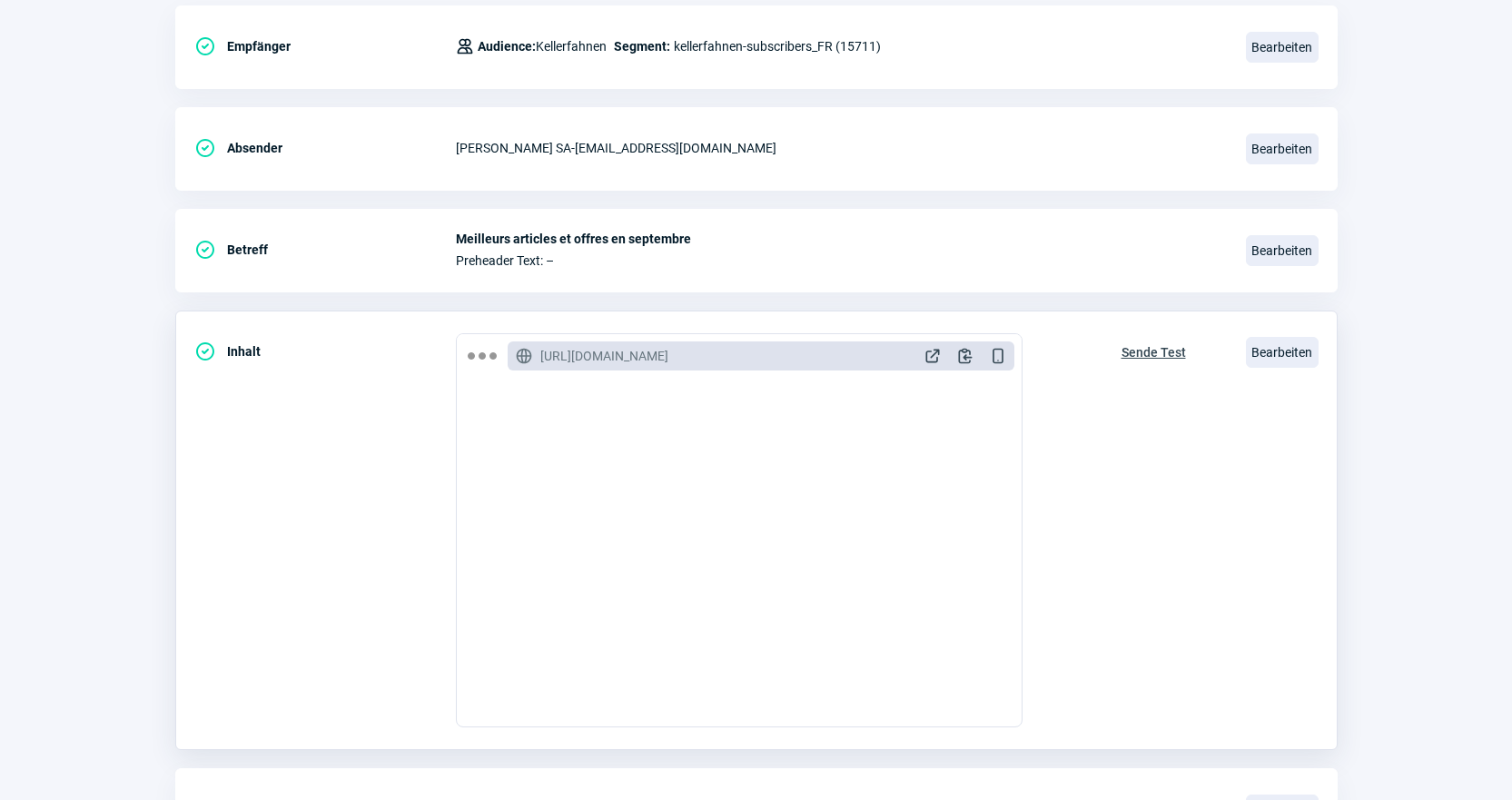
click at [1170, 339] on span "Sende Test" at bounding box center [1153, 352] width 64 height 29
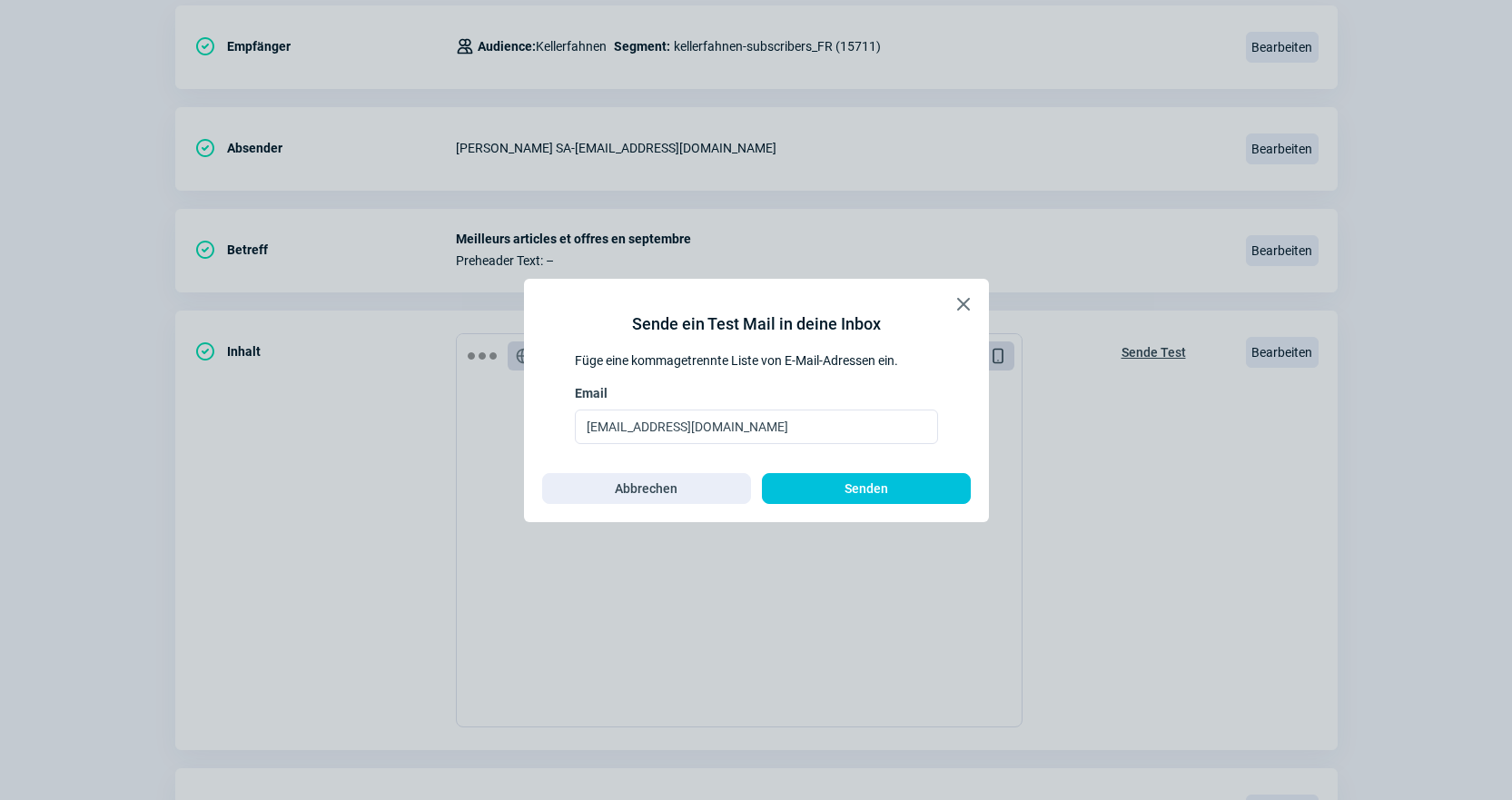
click at [931, 512] on div "X icon Sende ein Test Mail in deine Inbox Füge eine kommagetrennte Liste von E-…" at bounding box center [756, 400] width 465 height 243
click at [930, 490] on span "Senden" at bounding box center [866, 488] width 171 height 29
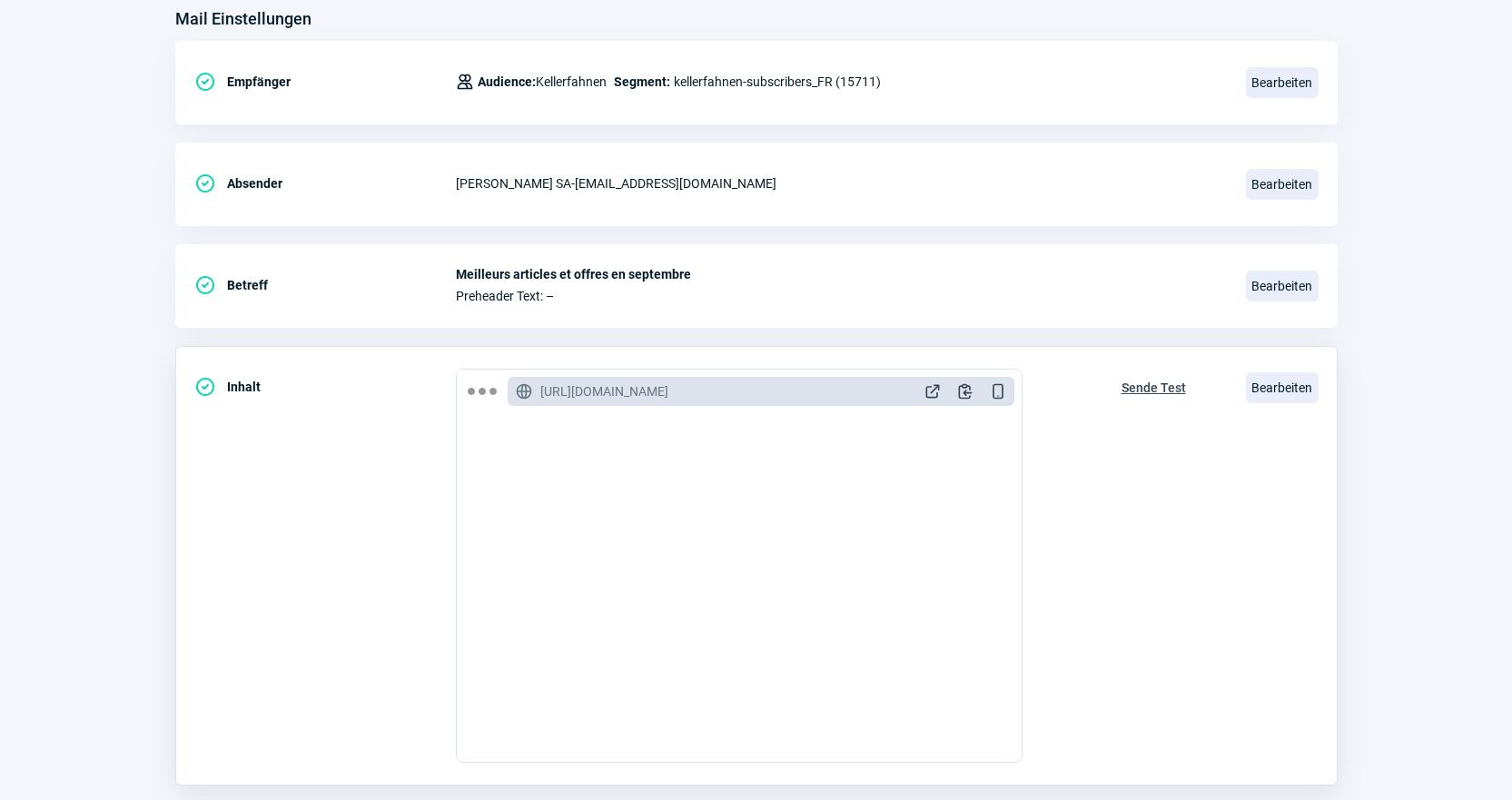
scroll to position [0, 0]
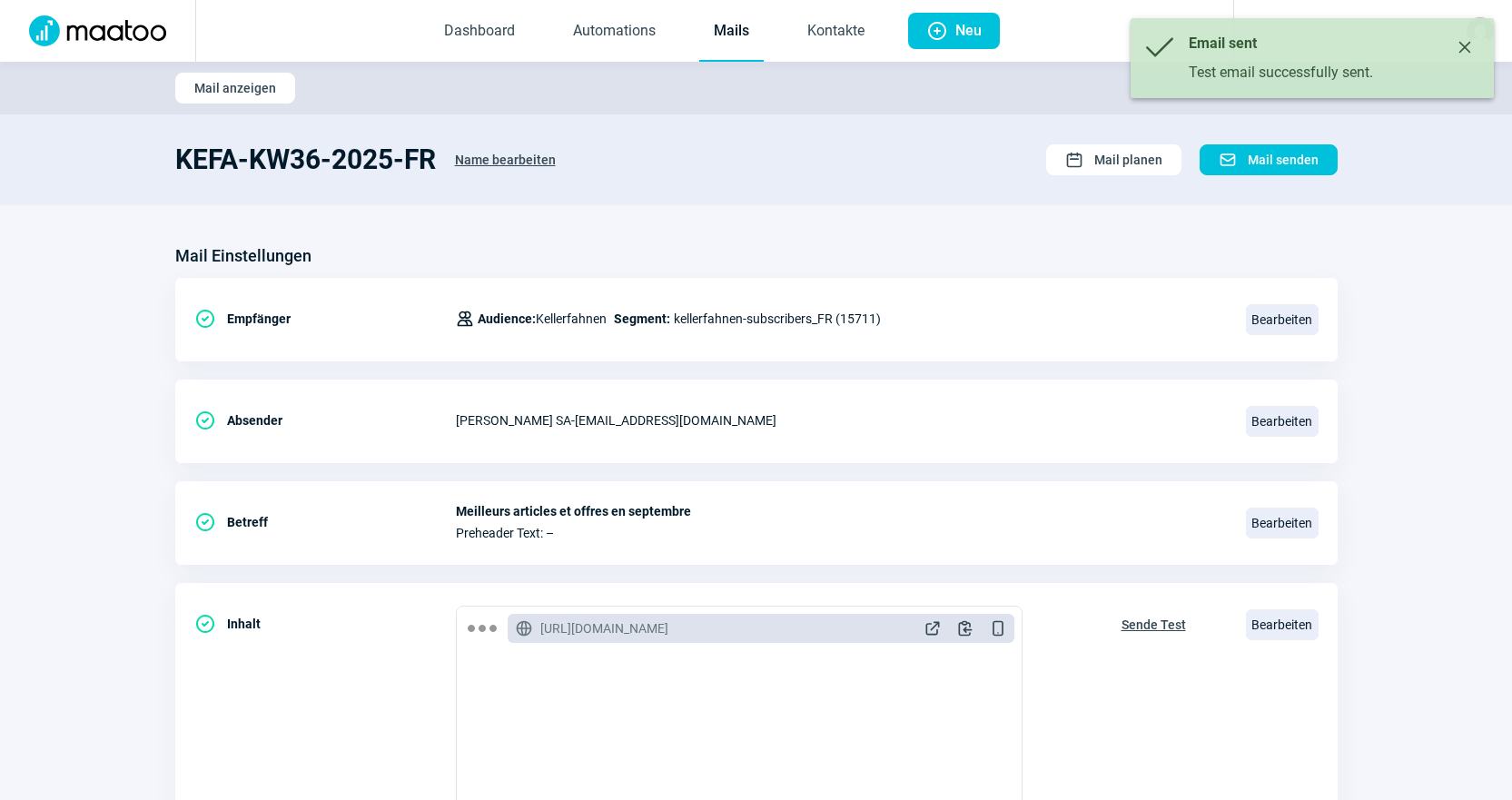
click at [738, 33] on link "Mails" at bounding box center [731, 32] width 64 height 60
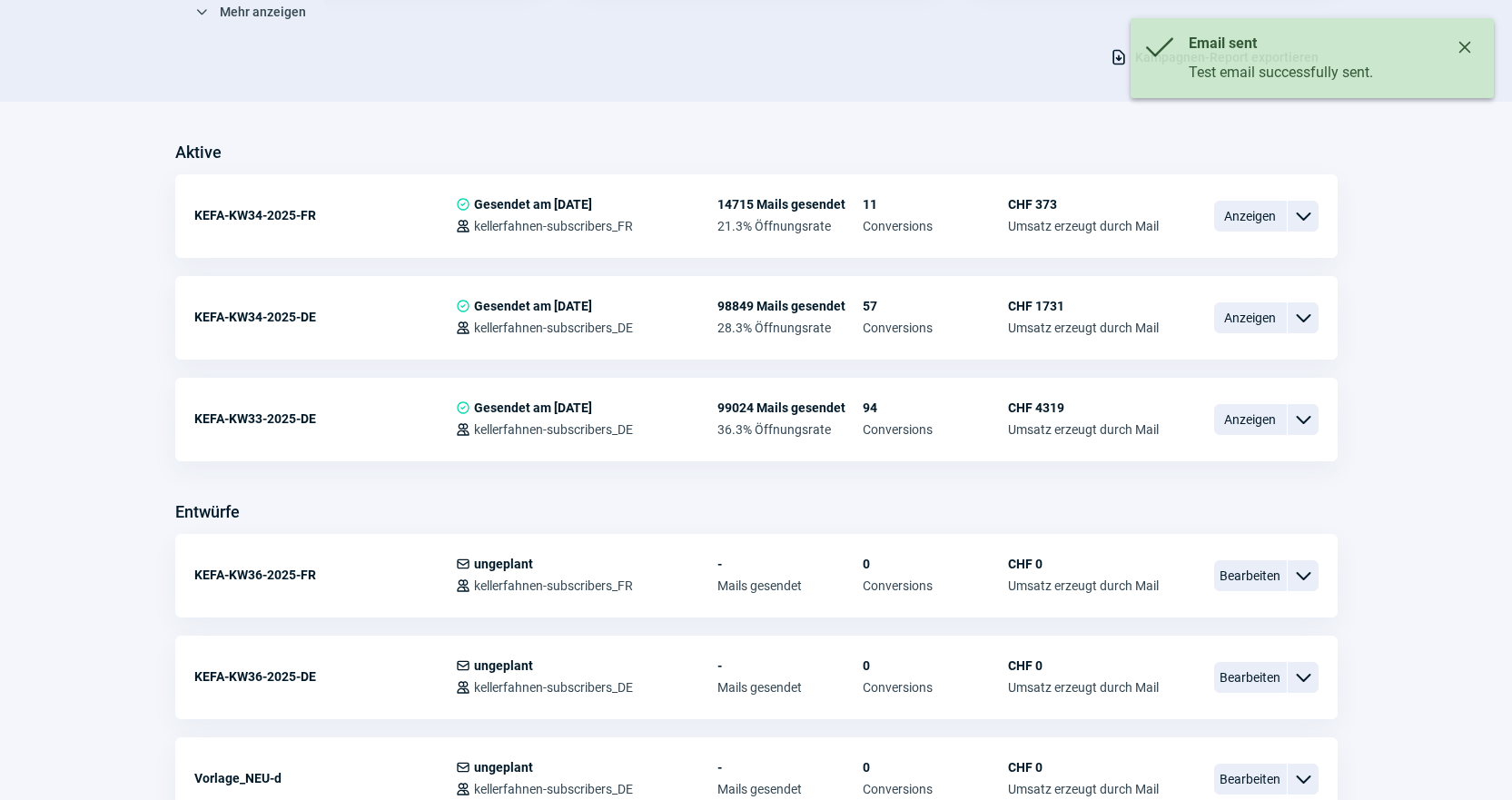
scroll to position [454, 0]
